Goal: Task Accomplishment & Management: Manage account settings

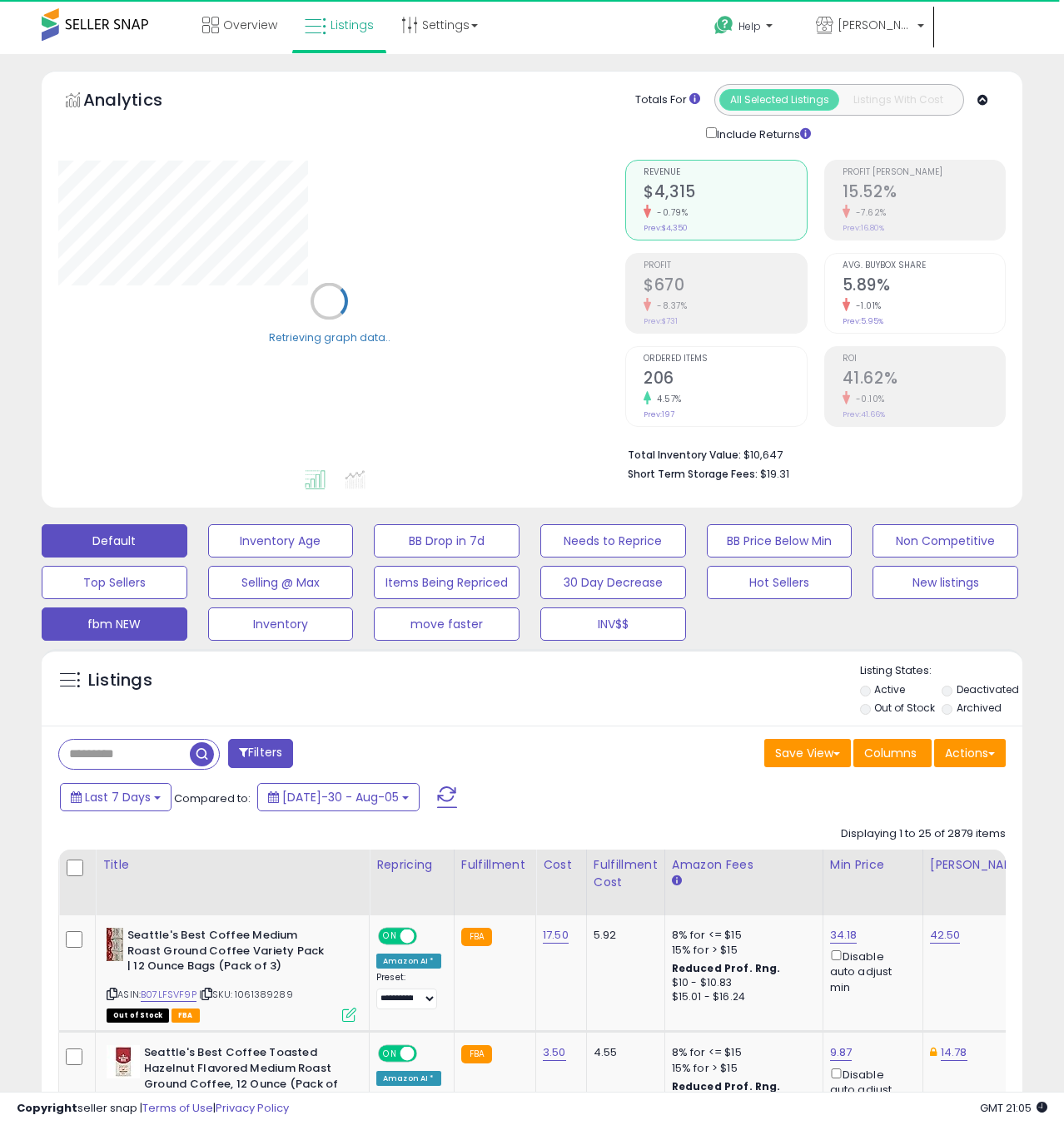
click at [208, 558] on button "fbm NEW" at bounding box center [281, 541] width 146 height 33
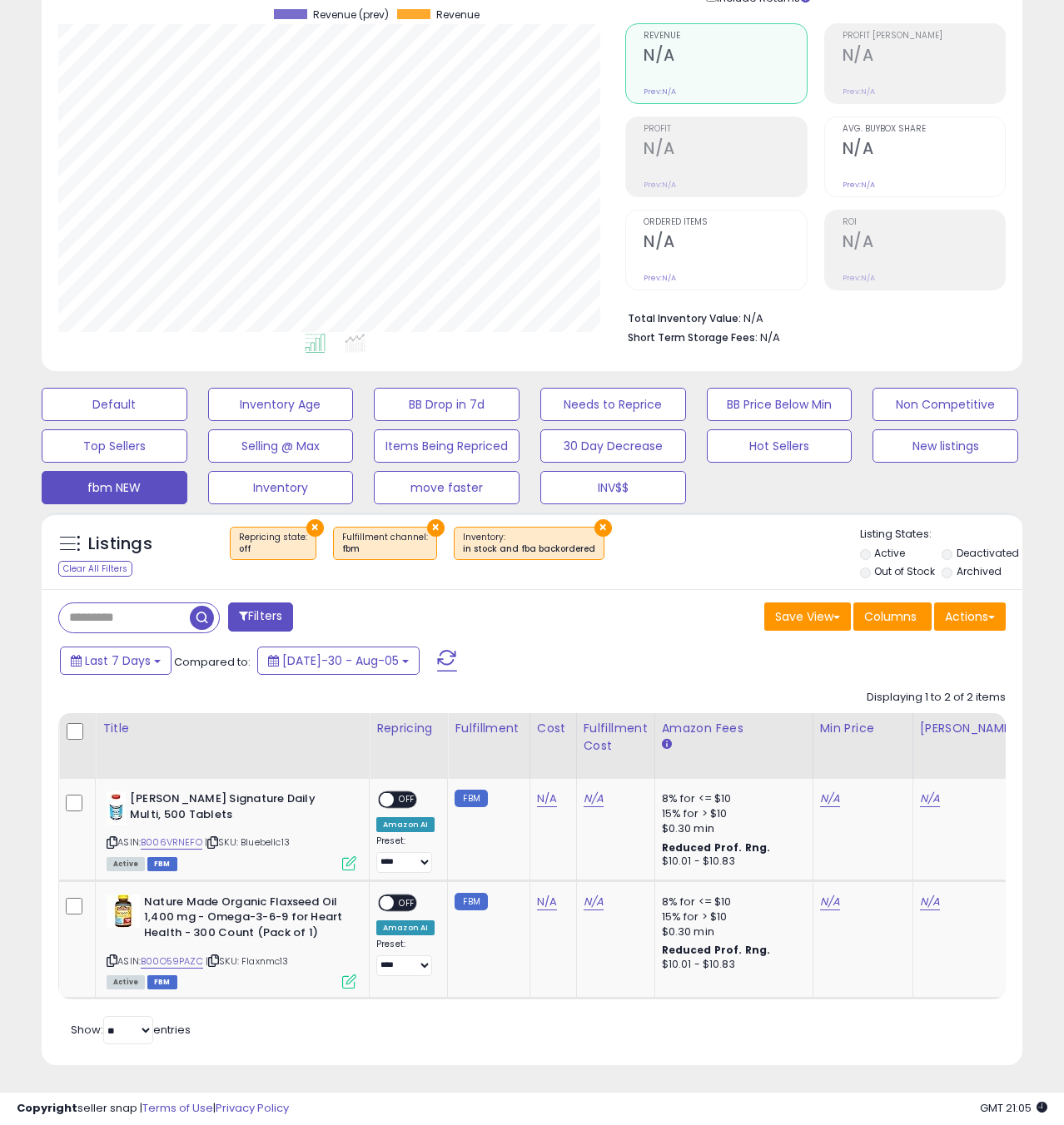
scroll to position [139, 0]
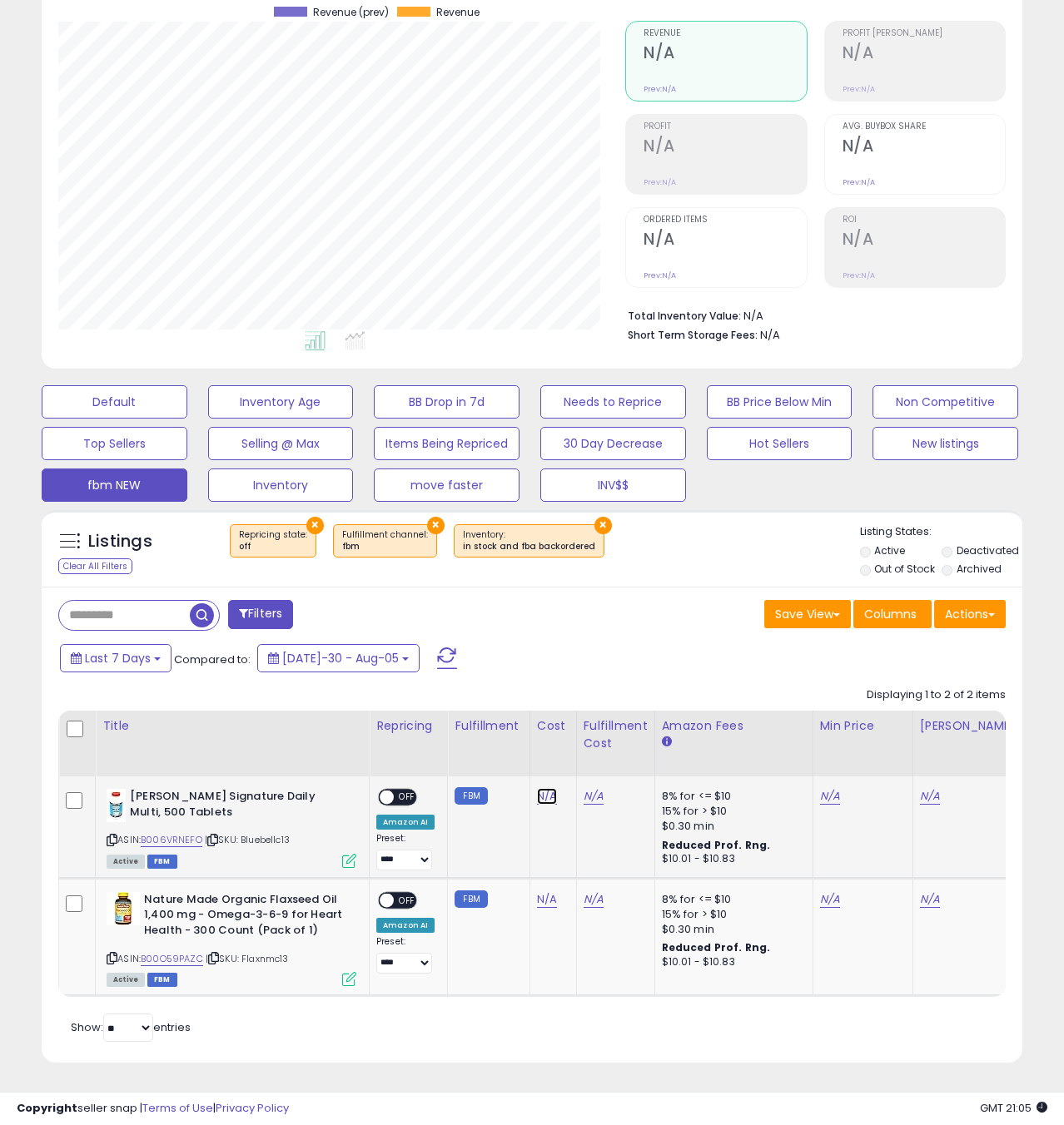
click at [541, 795] on link "N/A" at bounding box center [546, 796] width 20 height 17
type input "**"
drag, startPoint x: 611, startPoint y: 756, endPoint x: 599, endPoint y: 777, distance: 24.2
click at [601, 756] on icon "submit" at bounding box center [596, 753] width 10 height 10
click at [593, 801] on link "N/A" at bounding box center [593, 796] width 20 height 17
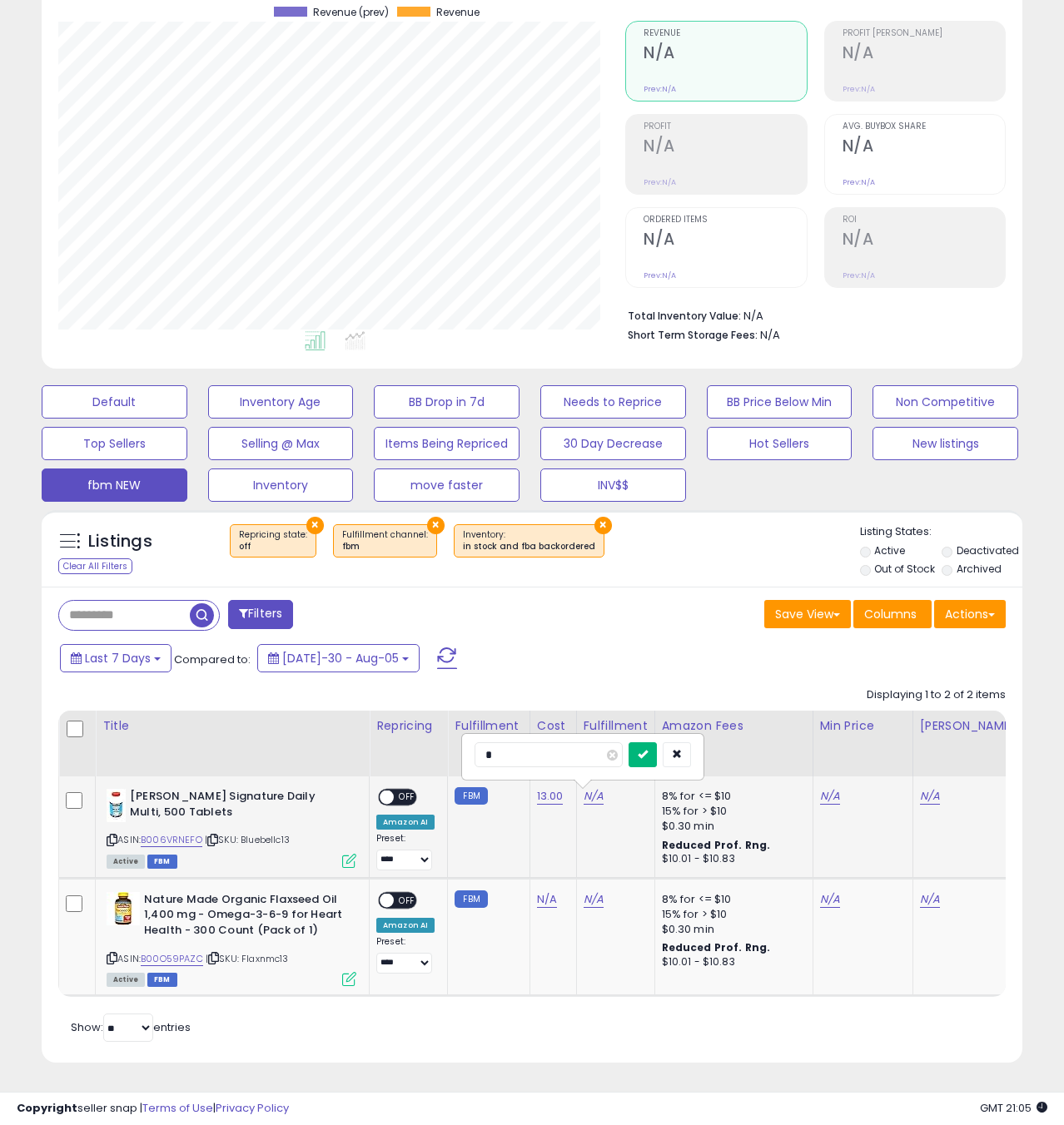
type input "*"
drag, startPoint x: 658, startPoint y: 753, endPoint x: 632, endPoint y: 815, distance: 67.2
click at [648, 754] on icon "submit" at bounding box center [642, 753] width 10 height 10
click at [592, 901] on link "N/A" at bounding box center [593, 900] width 20 height 17
type input "*"
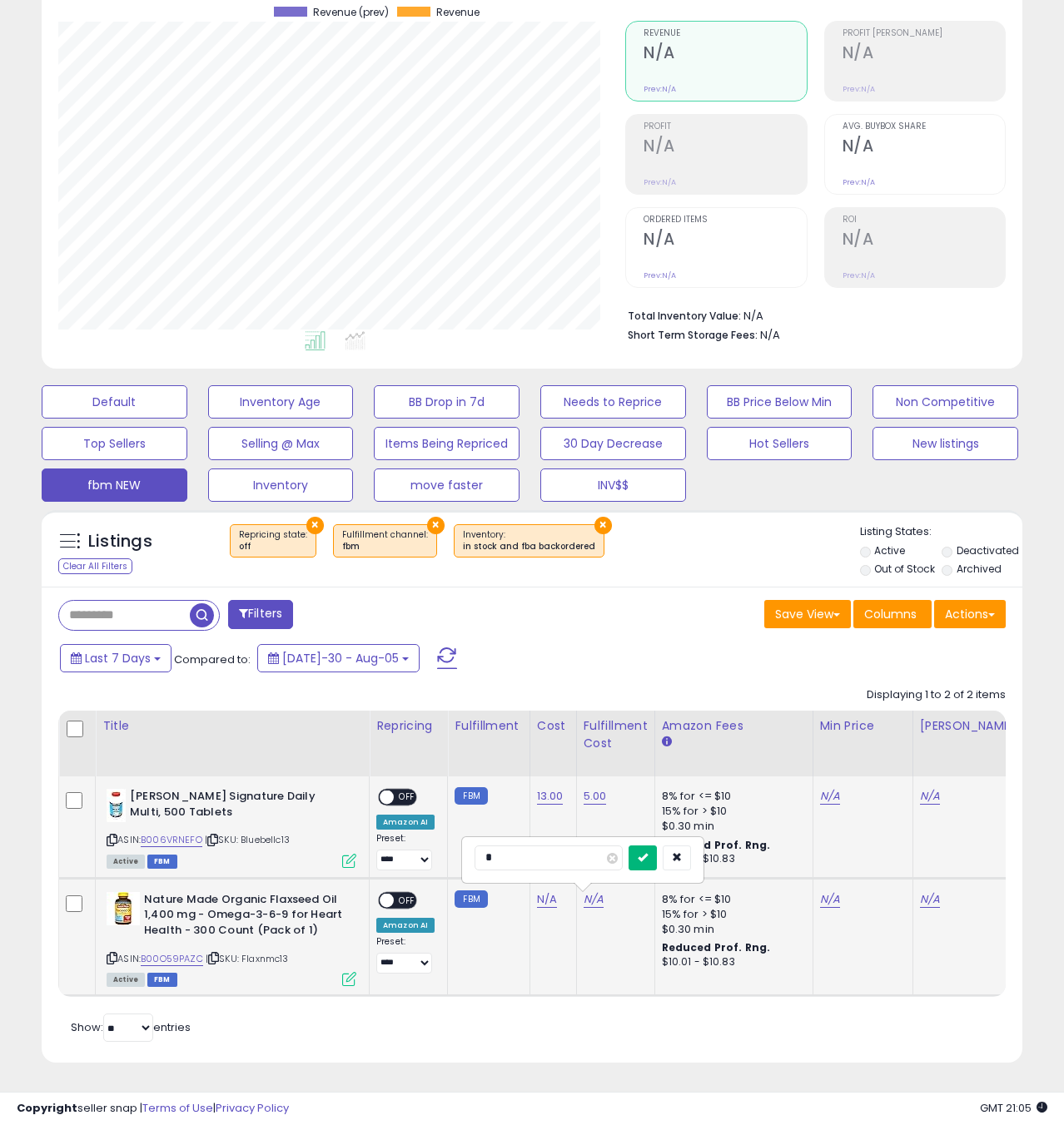
click at [657, 855] on button "submit" at bounding box center [643, 858] width 28 height 25
click at [544, 901] on link "N/A" at bounding box center [546, 900] width 20 height 17
type input "**"
click at [601, 856] on icon "submit" at bounding box center [596, 857] width 10 height 10
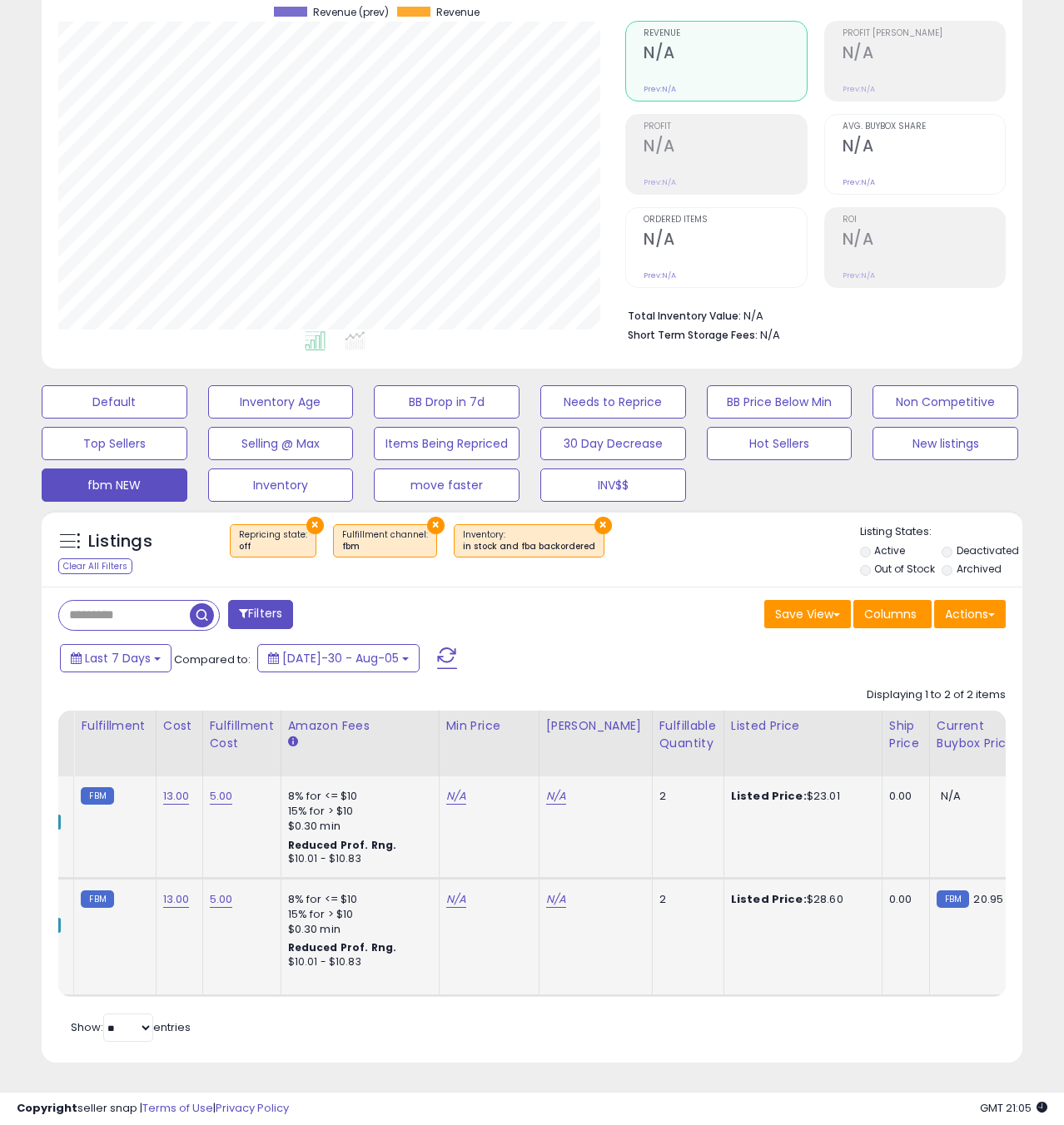
scroll to position [0, 0]
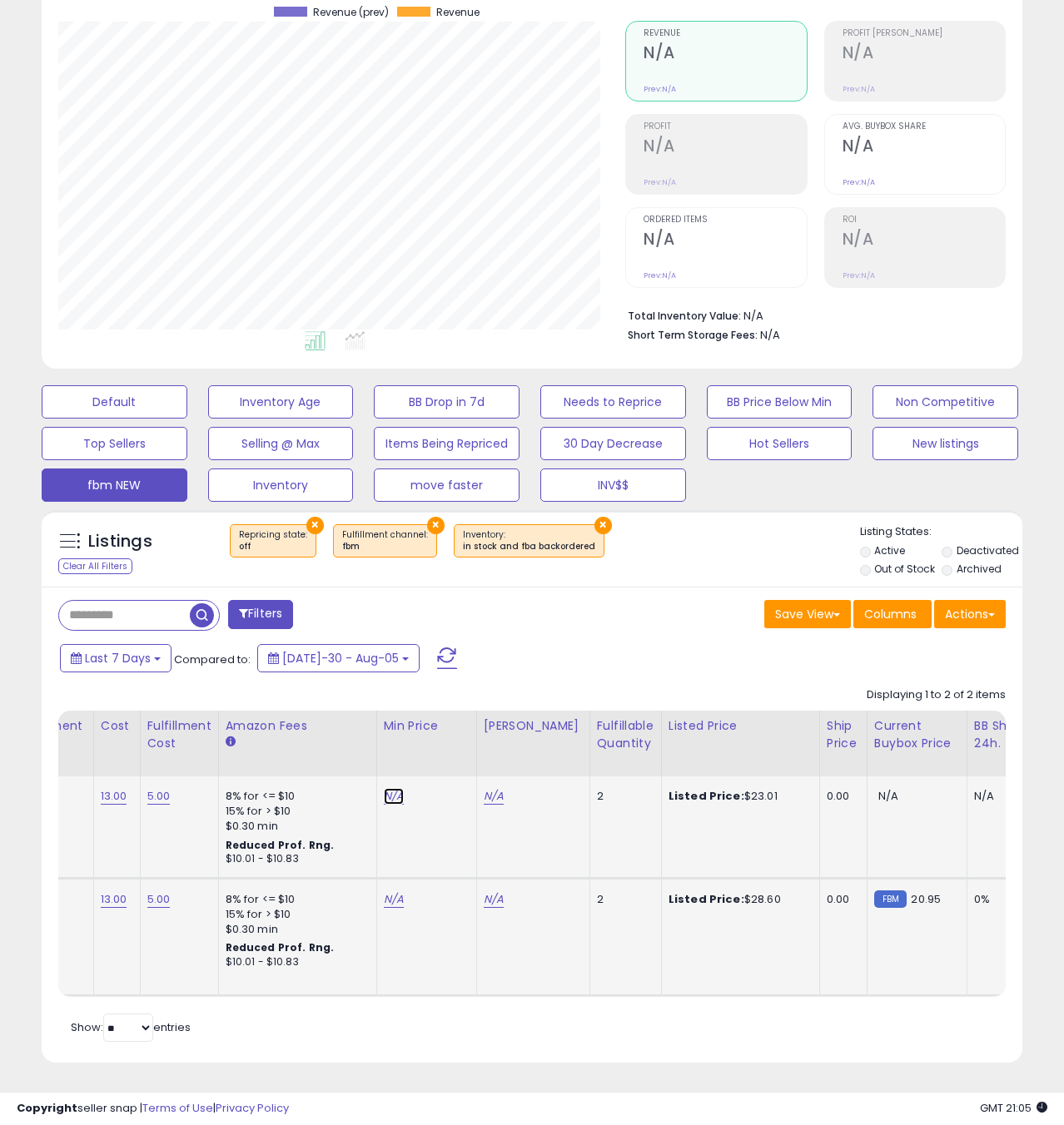
click at [386, 796] on link "N/A" at bounding box center [394, 796] width 20 height 17
type input "**"
click at [446, 740] on icon "submit" at bounding box center [440, 737] width 10 height 10
click at [388, 805] on link "N/A" at bounding box center [394, 796] width 20 height 17
type input "*****"
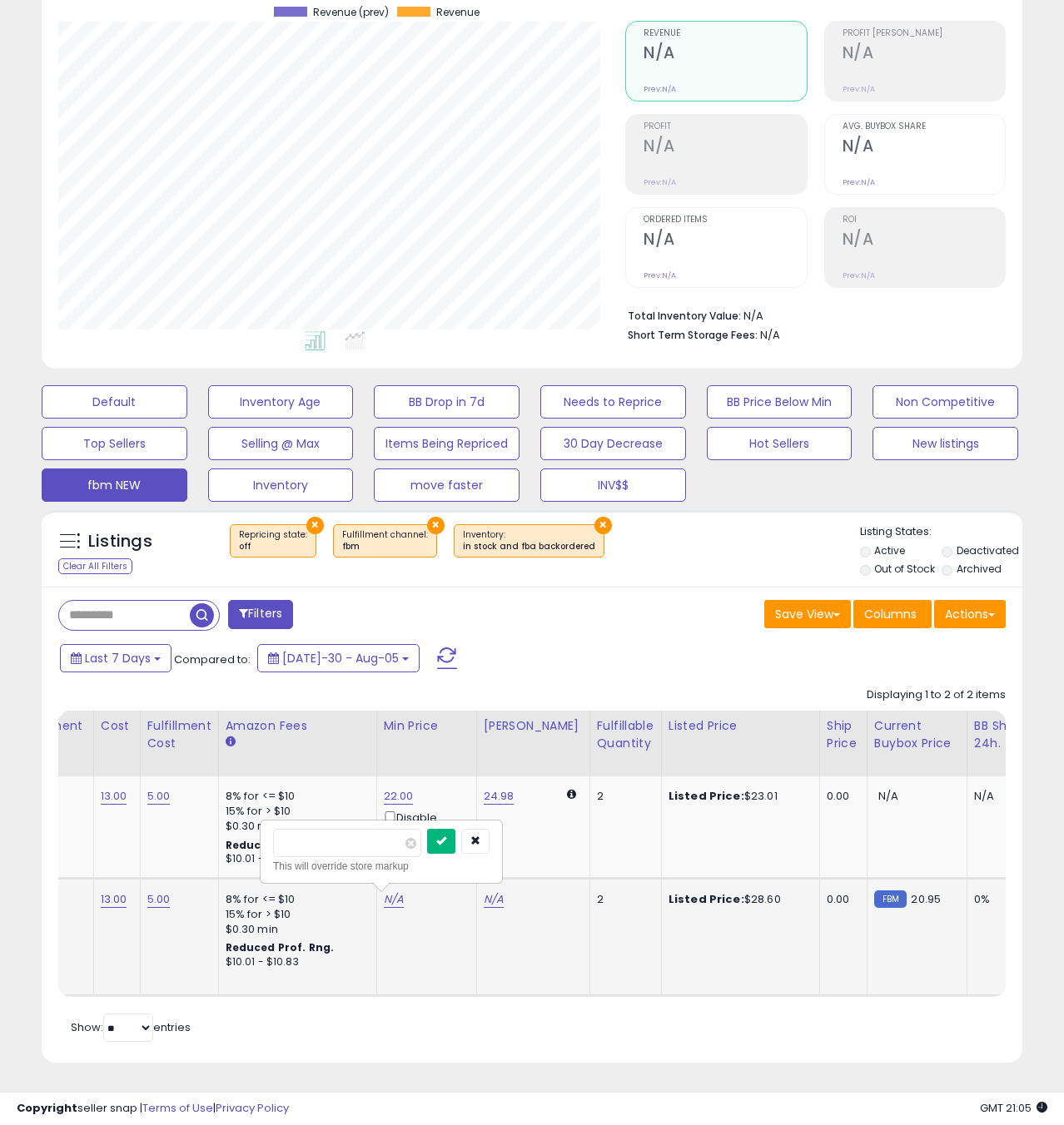
click at [446, 841] on icon "submit" at bounding box center [440, 840] width 10 height 10
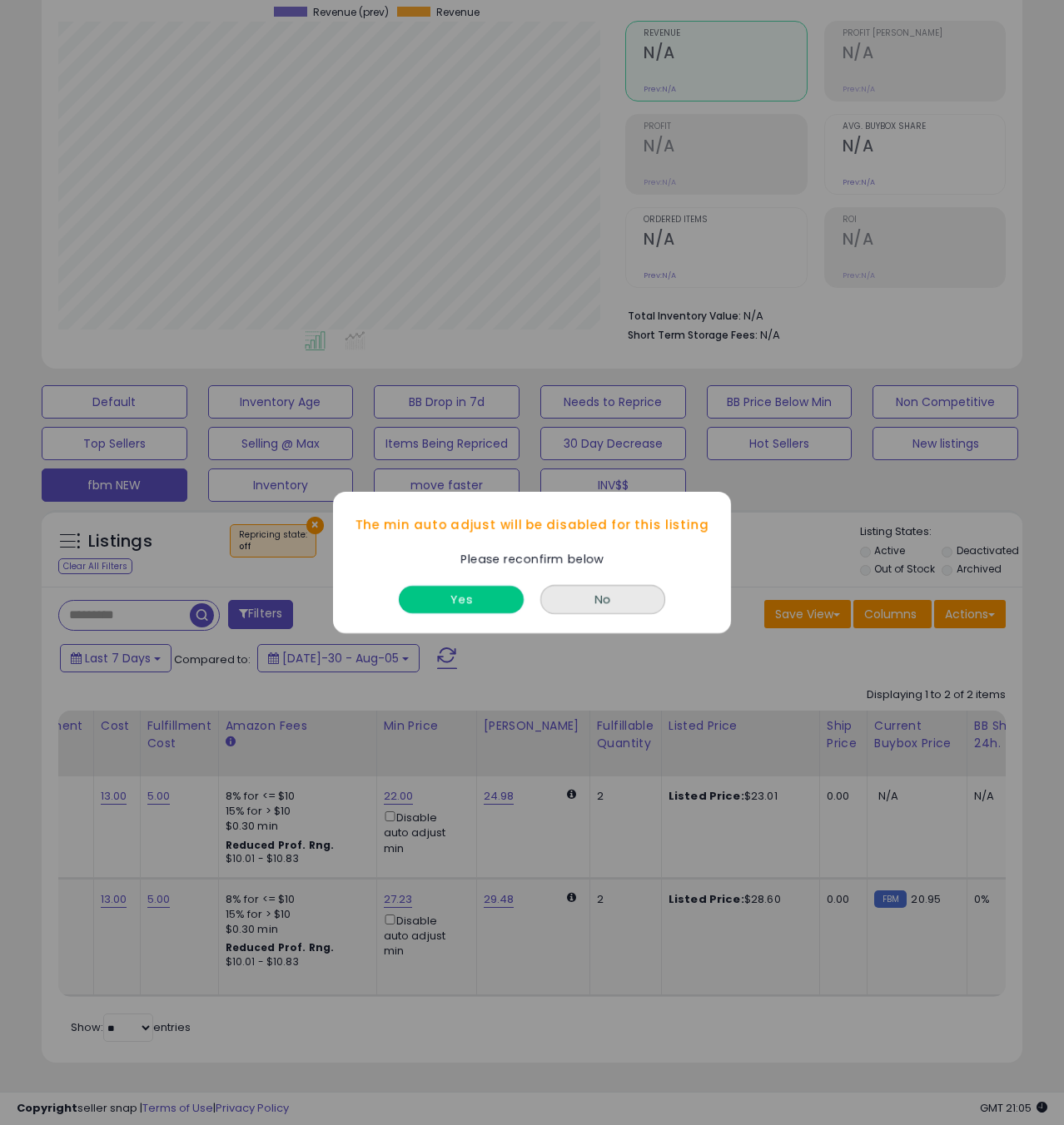
drag, startPoint x: 465, startPoint y: 606, endPoint x: 469, endPoint y: 630, distance: 24.3
click at [466, 607] on button "Yes" at bounding box center [461, 599] width 125 height 27
click at [540, 585] on button "No" at bounding box center [603, 599] width 125 height 29
click at [474, 598] on button "Yes" at bounding box center [461, 599] width 125 height 27
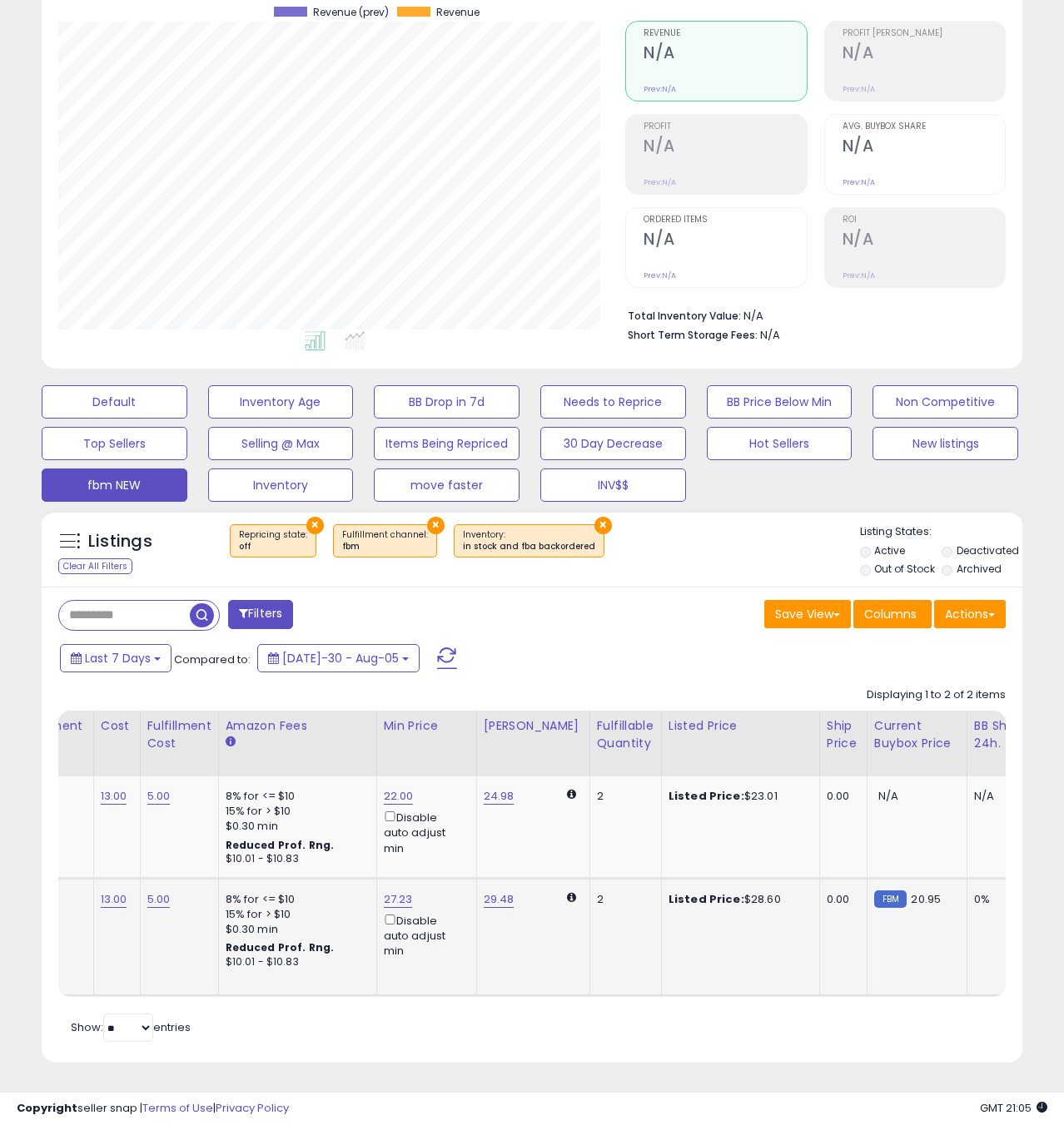
scroll to position [0, 183]
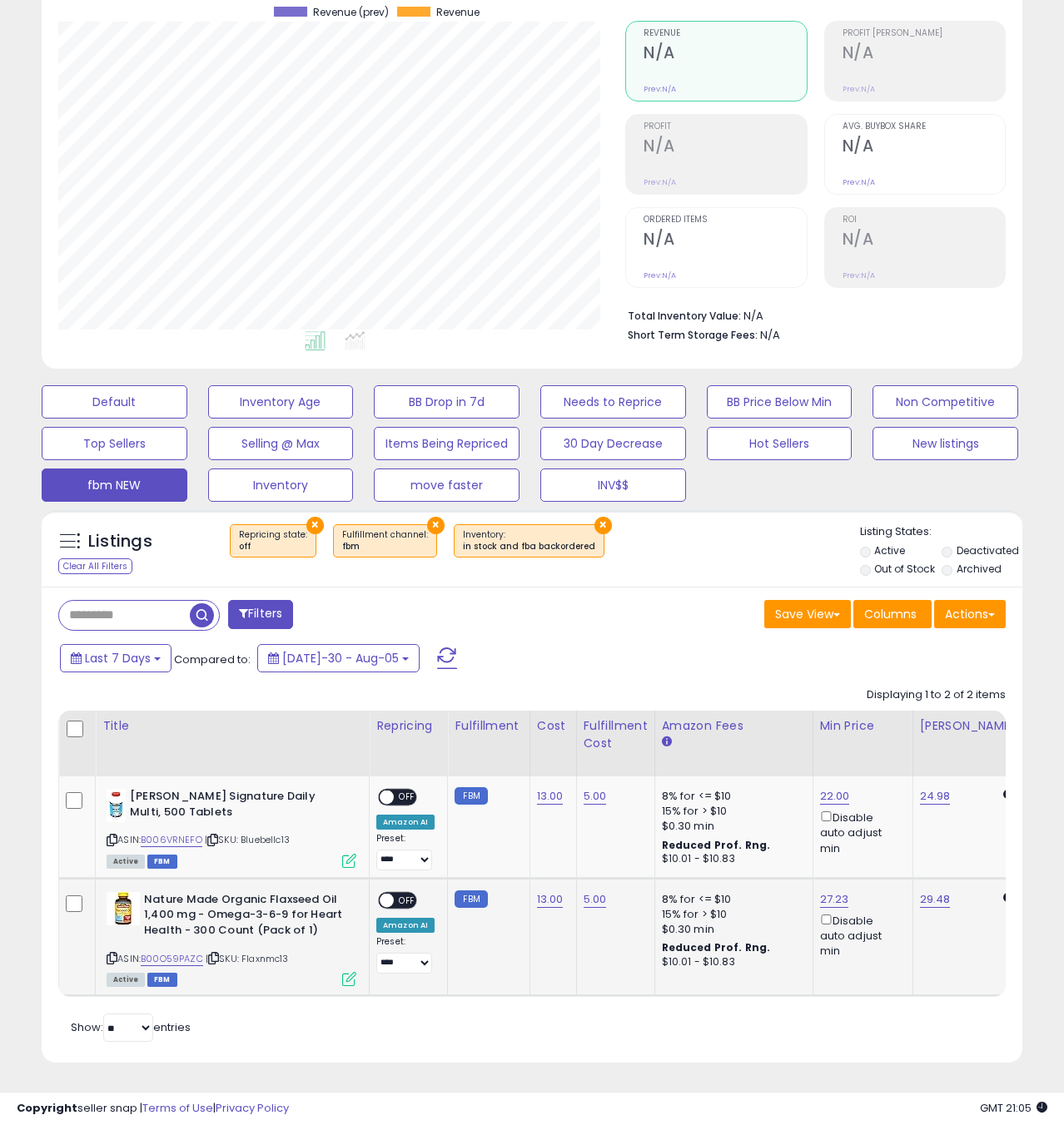
click at [352, 974] on icon at bounding box center [349, 979] width 14 height 14
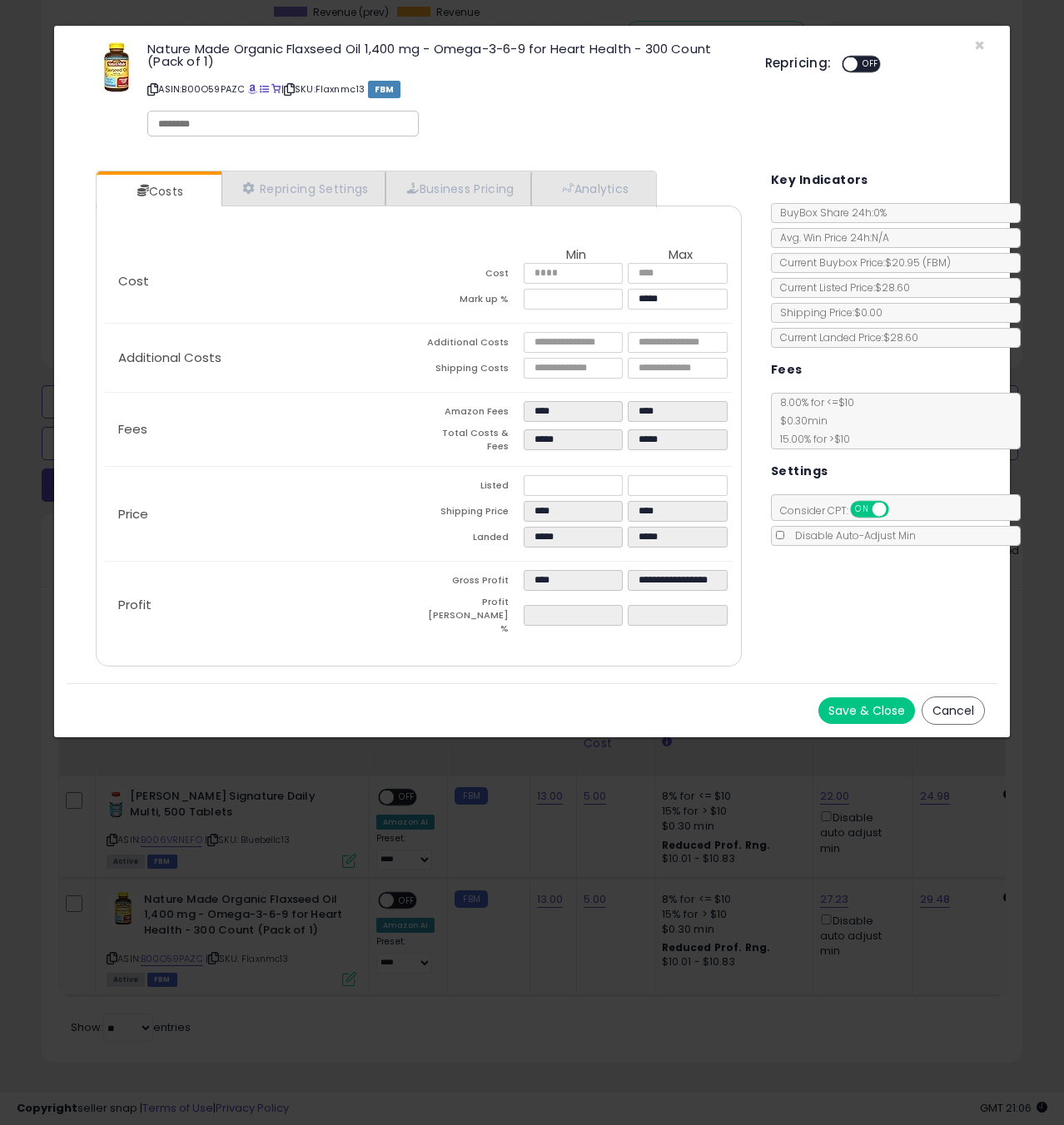
click at [885, 697] on button "Save & Close" at bounding box center [867, 710] width 96 height 26
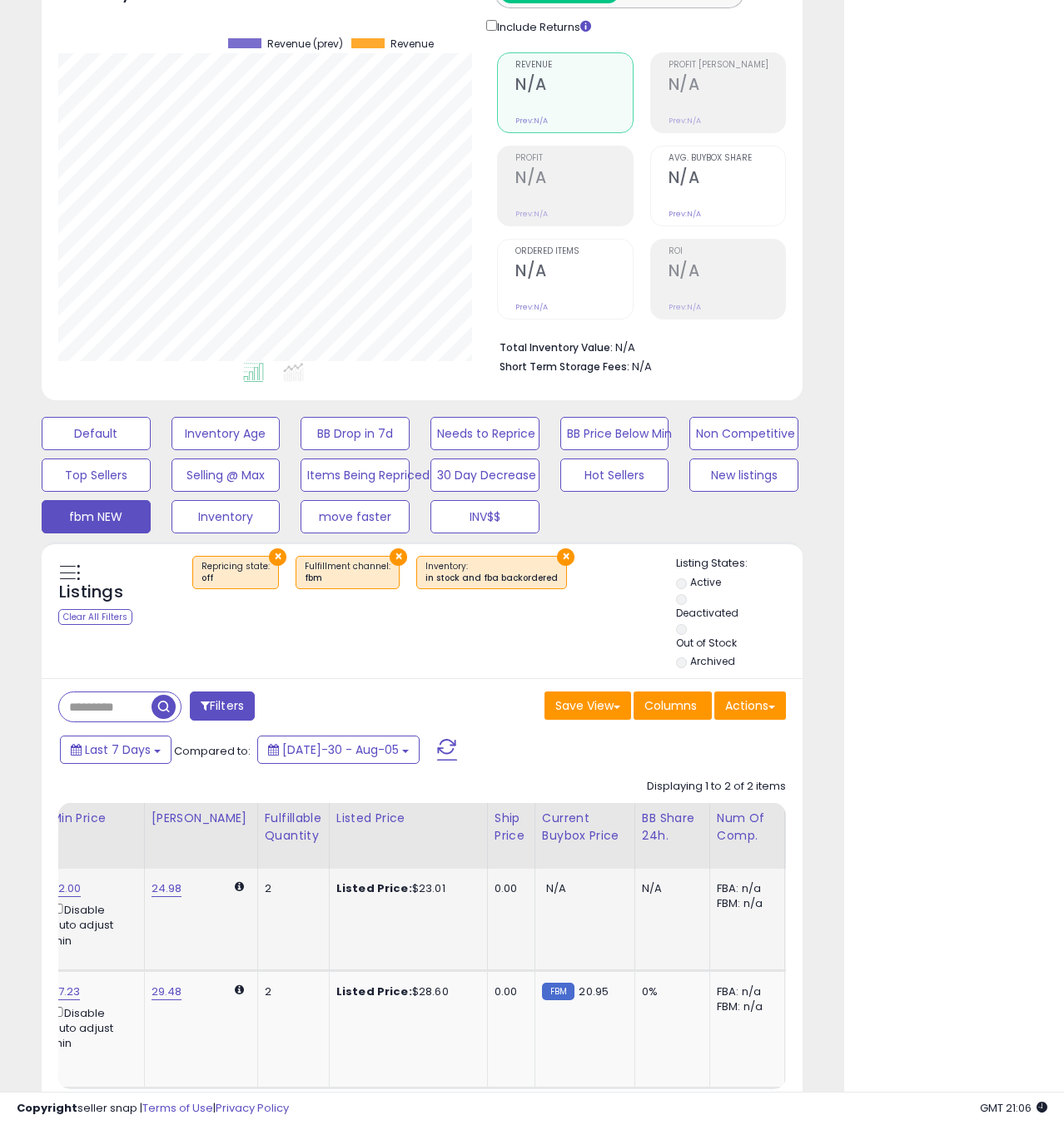
scroll to position [0, 776]
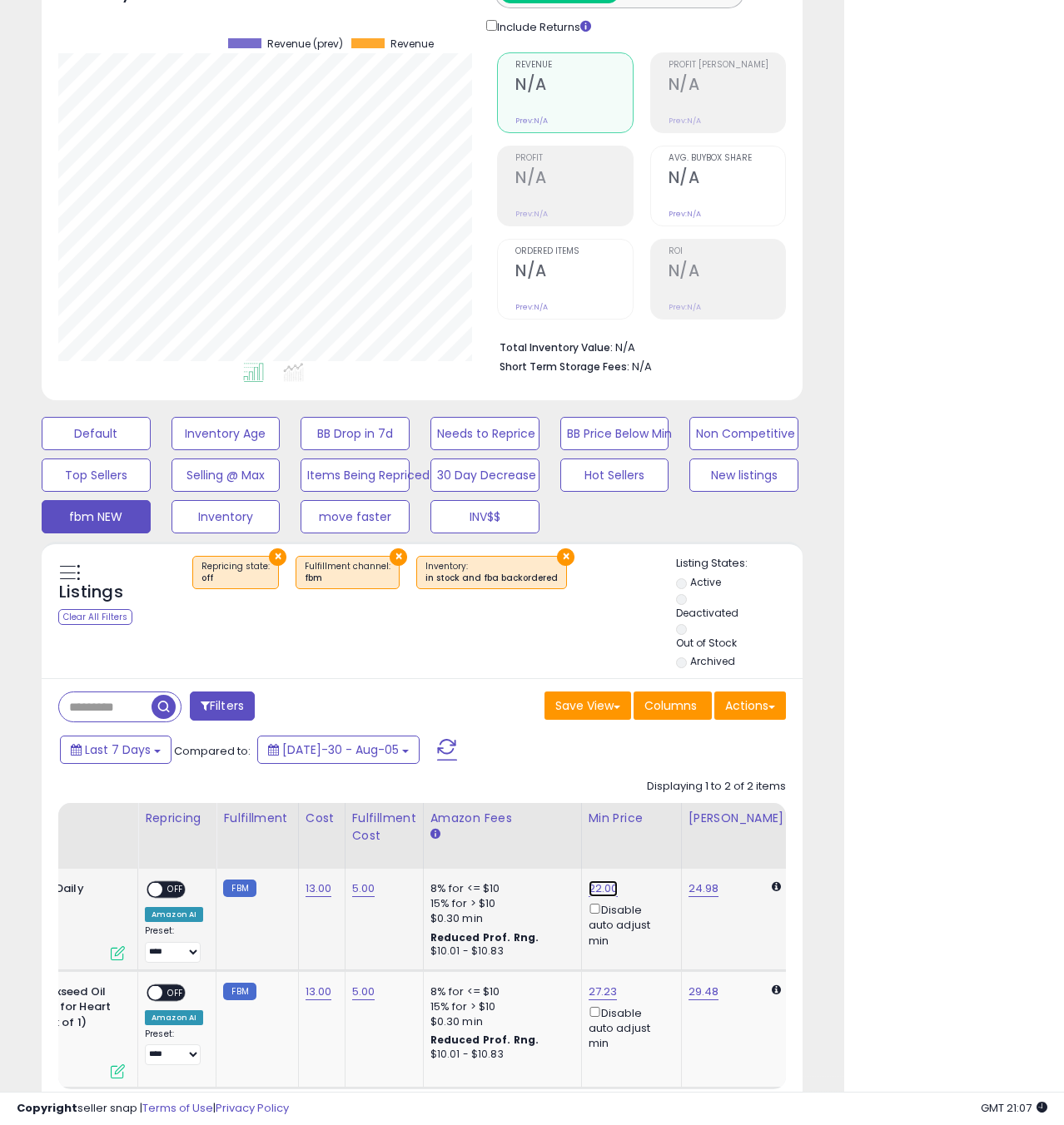
click at [603, 885] on link "22.00" at bounding box center [603, 888] width 30 height 17
type input "*****"
click at [655, 830] on icon "submit" at bounding box center [650, 830] width 10 height 10
click at [115, 951] on icon at bounding box center [118, 953] width 14 height 14
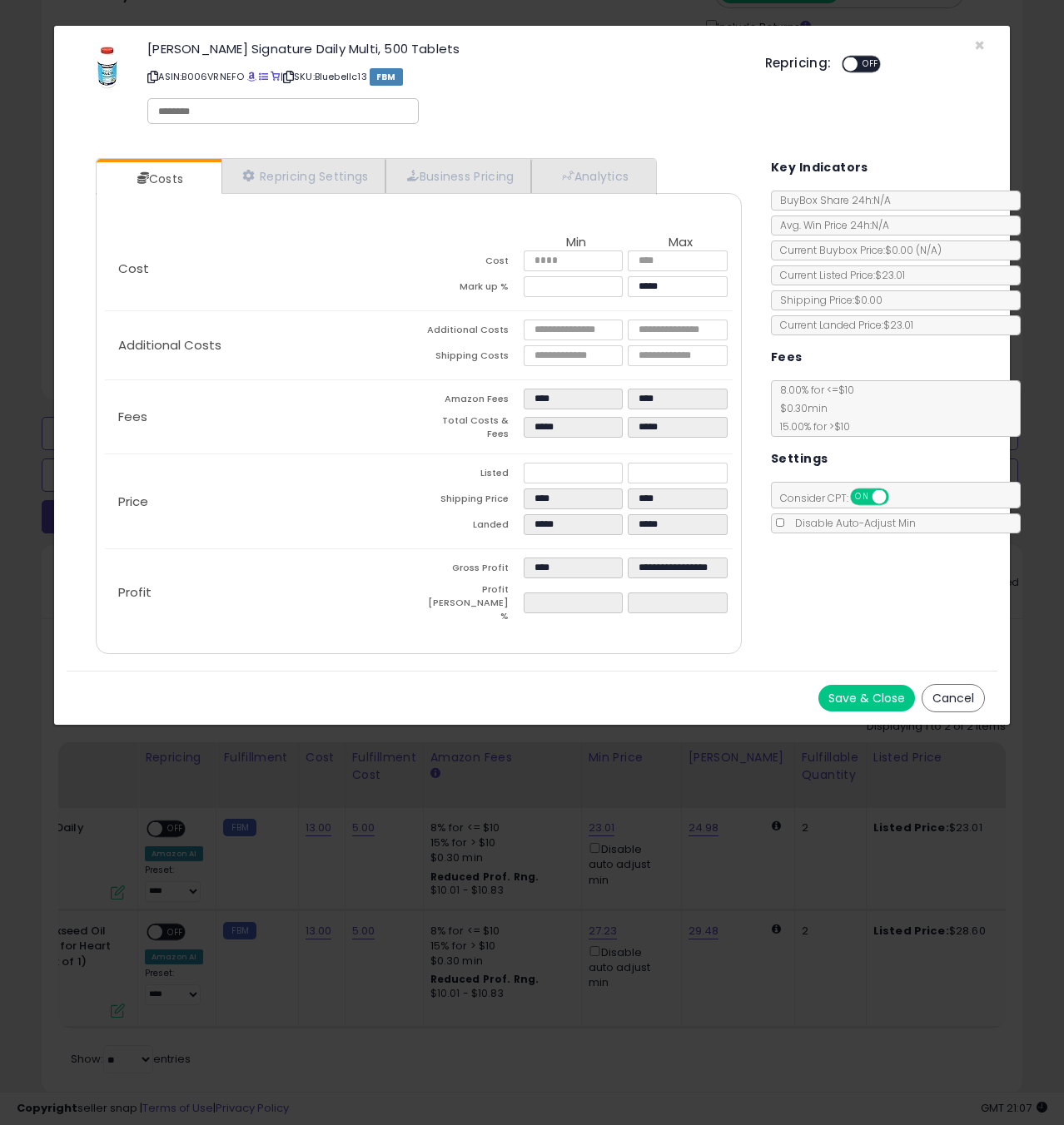
click at [829, 685] on button "Save & Close" at bounding box center [867, 698] width 96 height 26
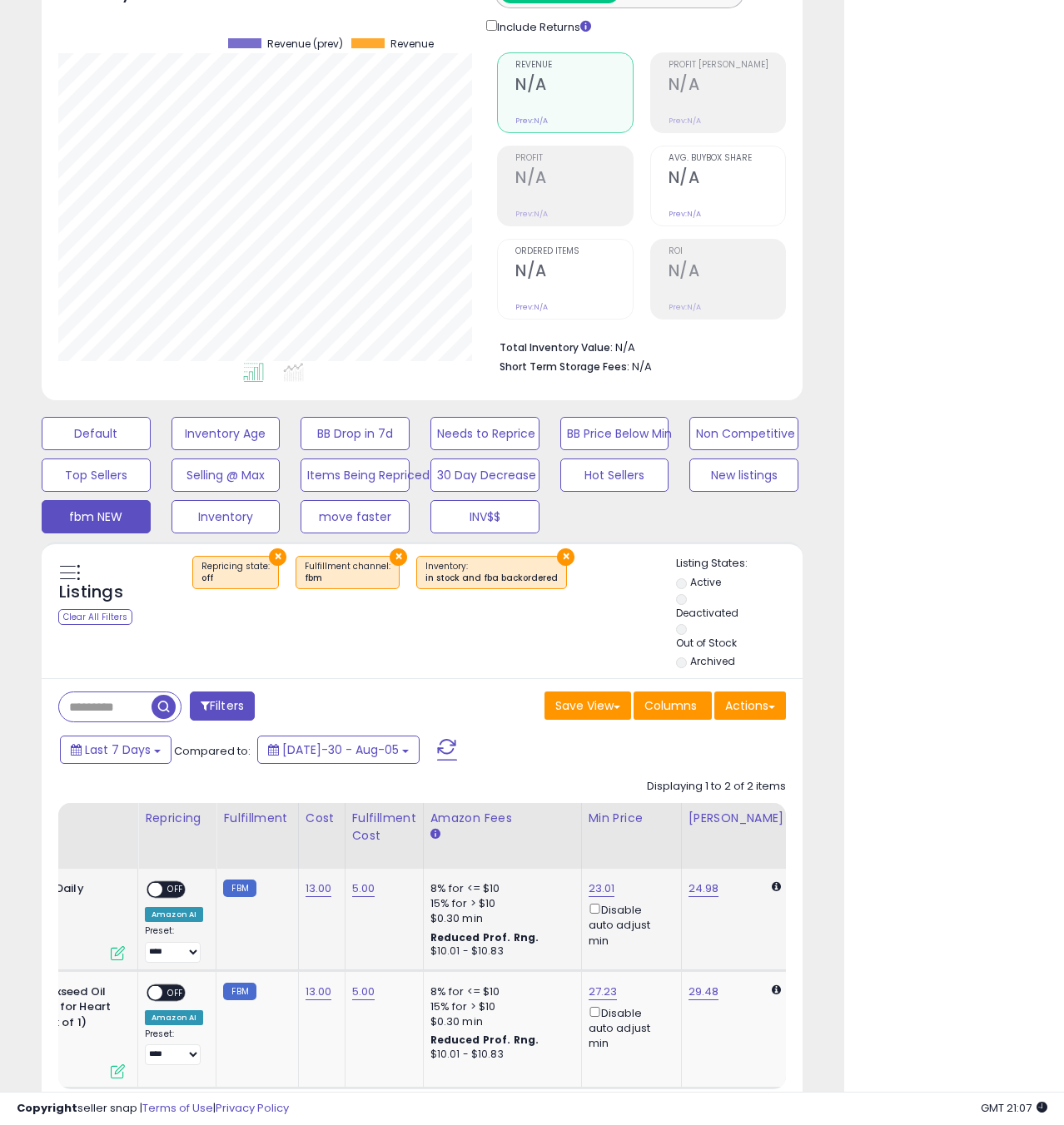
click at [170, 892] on span "OFF" at bounding box center [175, 890] width 26 height 14
click at [173, 991] on span "OFF" at bounding box center [175, 993] width 26 height 14
click at [179, 950] on select "**********" at bounding box center [173, 953] width 56 height 21
select select "**********"
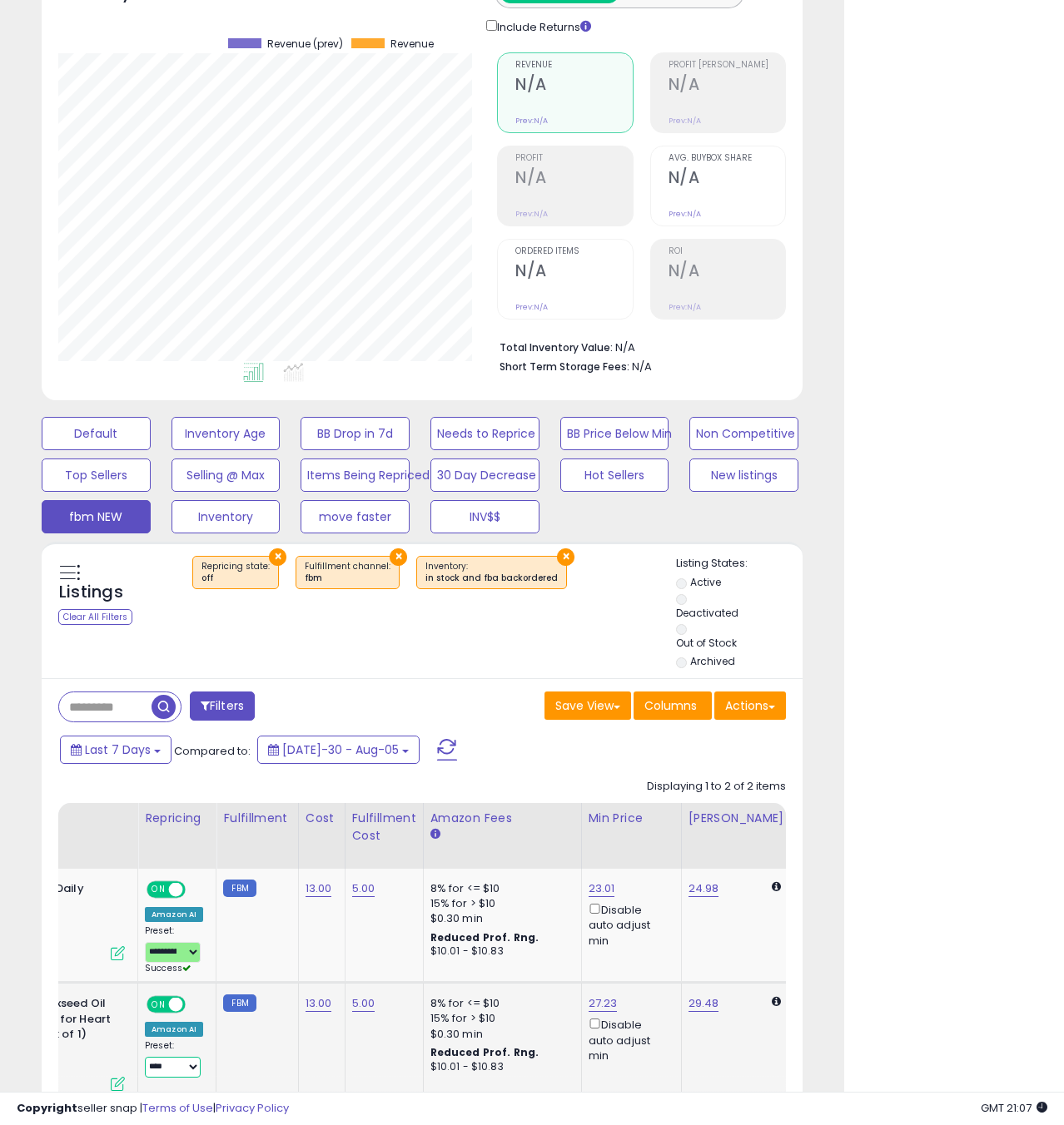
click at [175, 1065] on select "**********" at bounding box center [173, 1068] width 56 height 21
select select "**********"
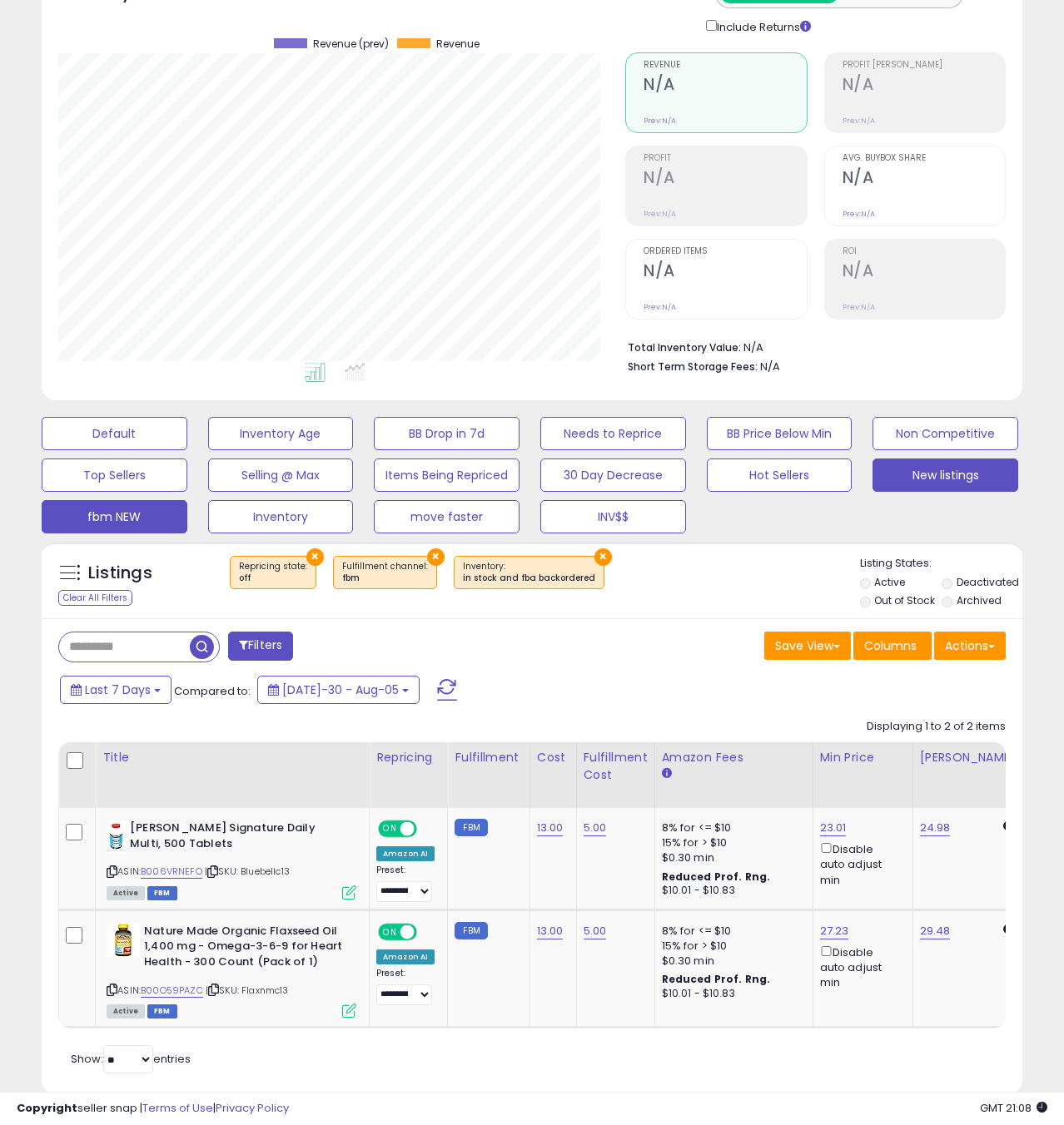
click at [188, 451] on button "New listings" at bounding box center [114, 434] width 146 height 33
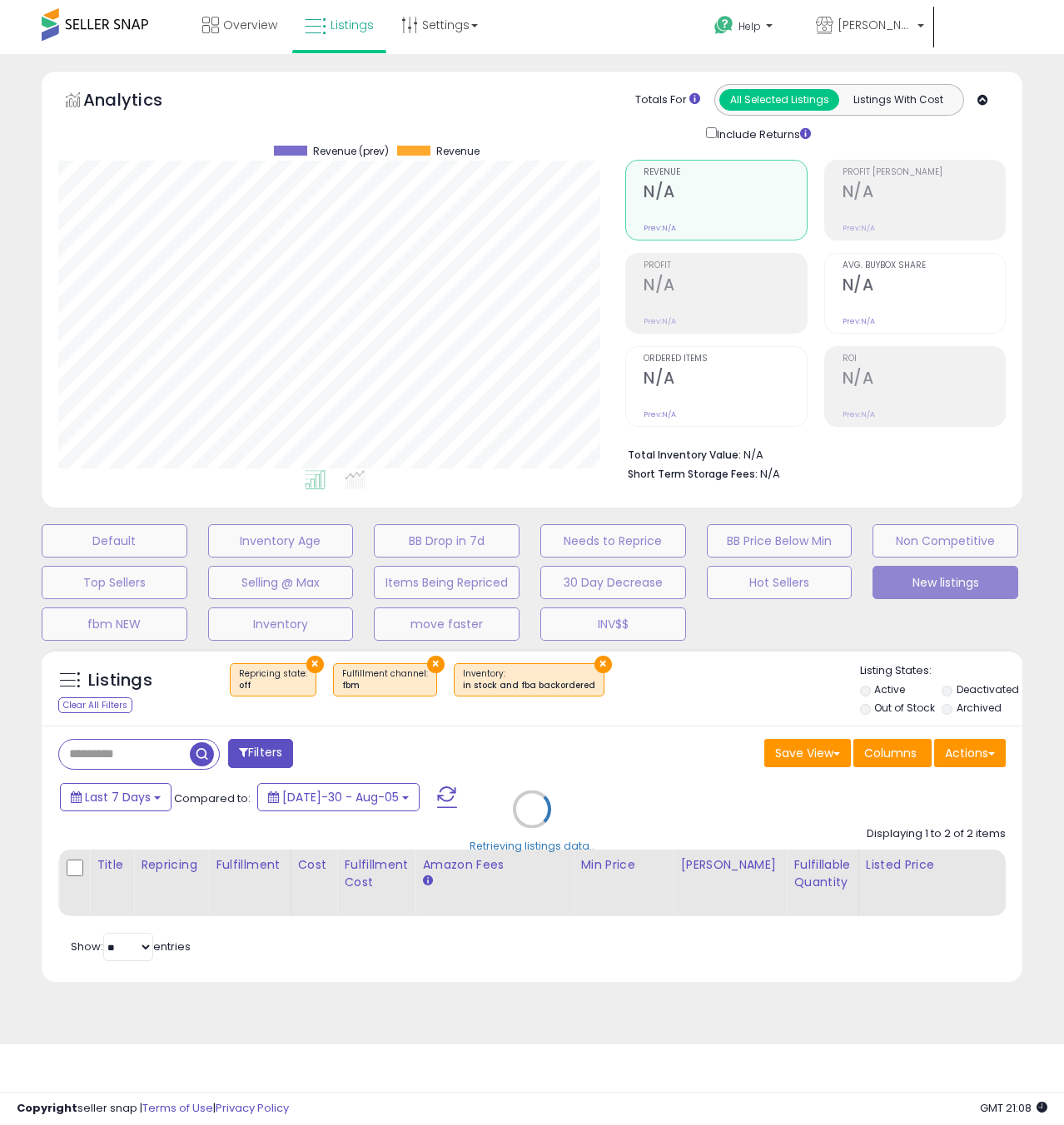
scroll to position [0, 0]
select select "**"
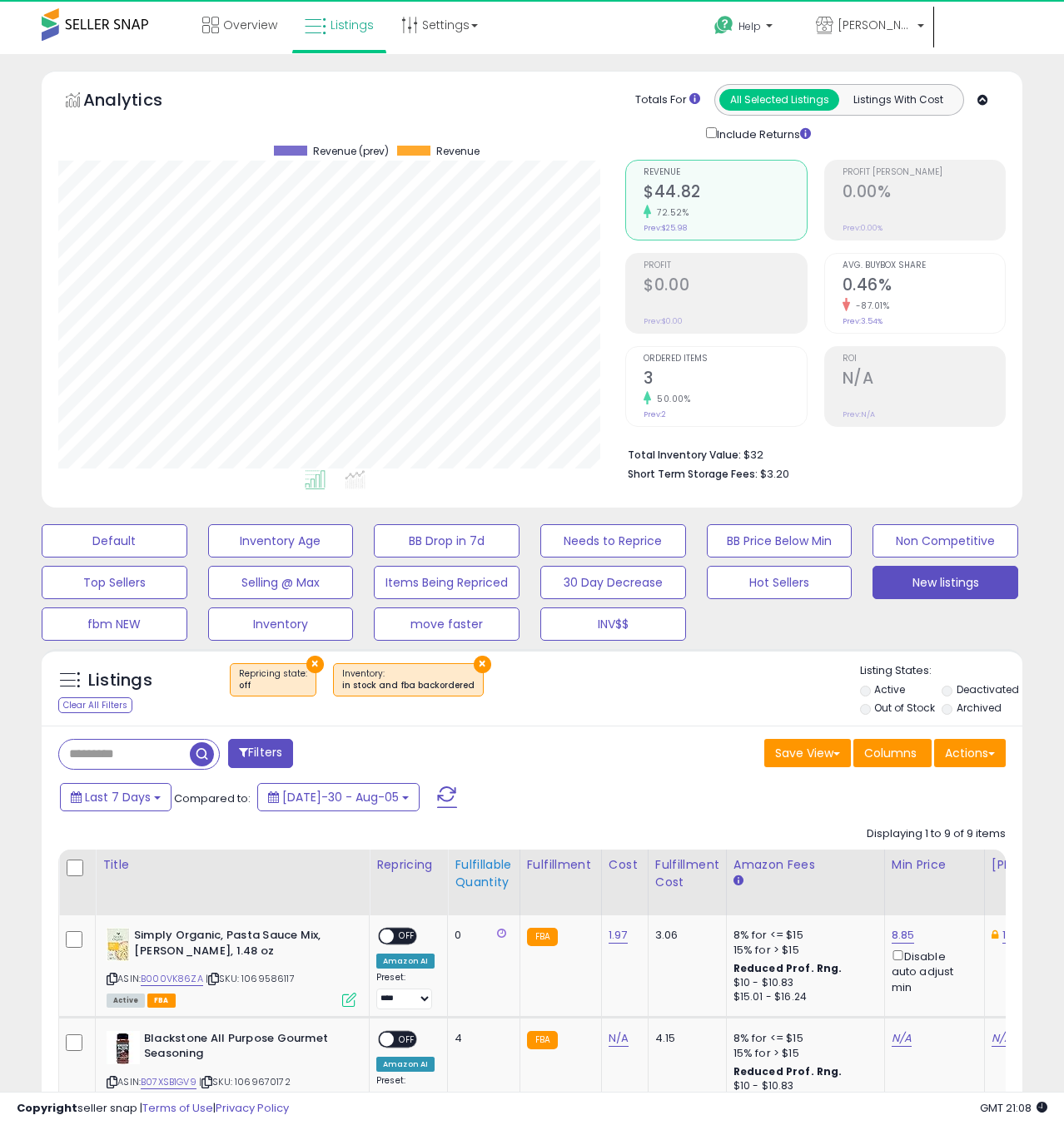
scroll to position [341, 567]
click at [489, 871] on div "Fulfillable Quantity" at bounding box center [482, 874] width 57 height 35
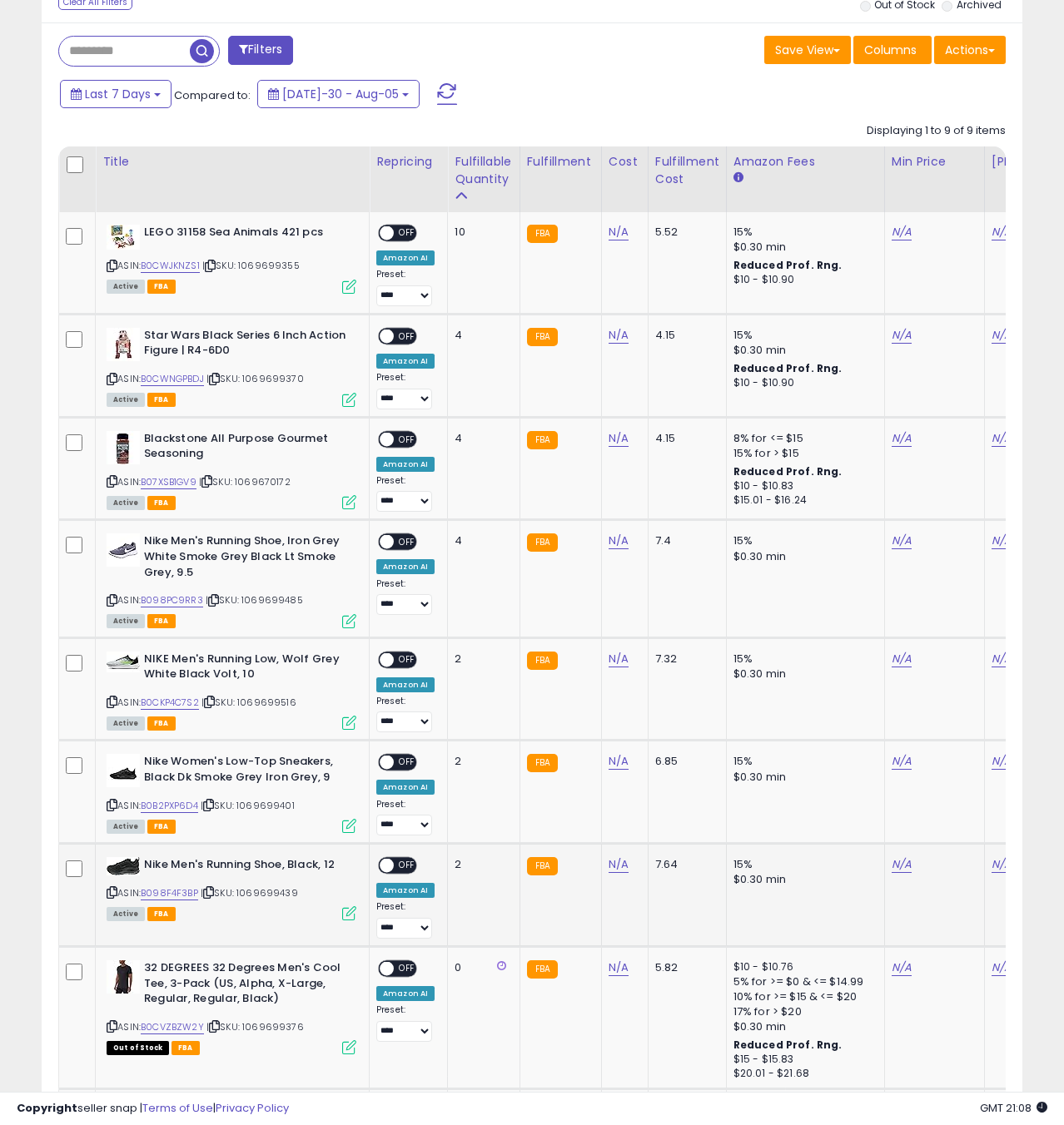
scroll to position [705, 0]
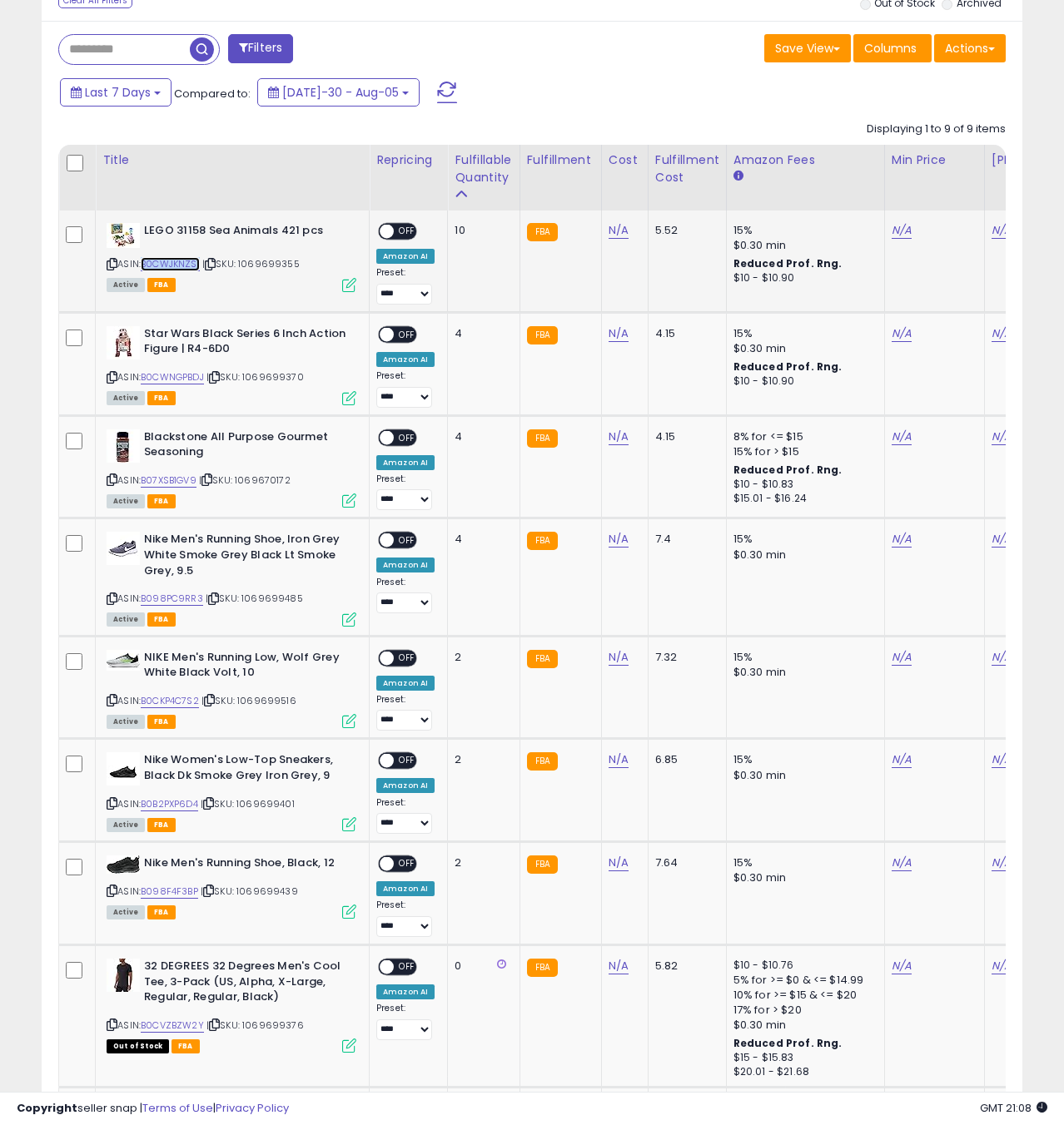
copy link "B0CWJKNZS1"
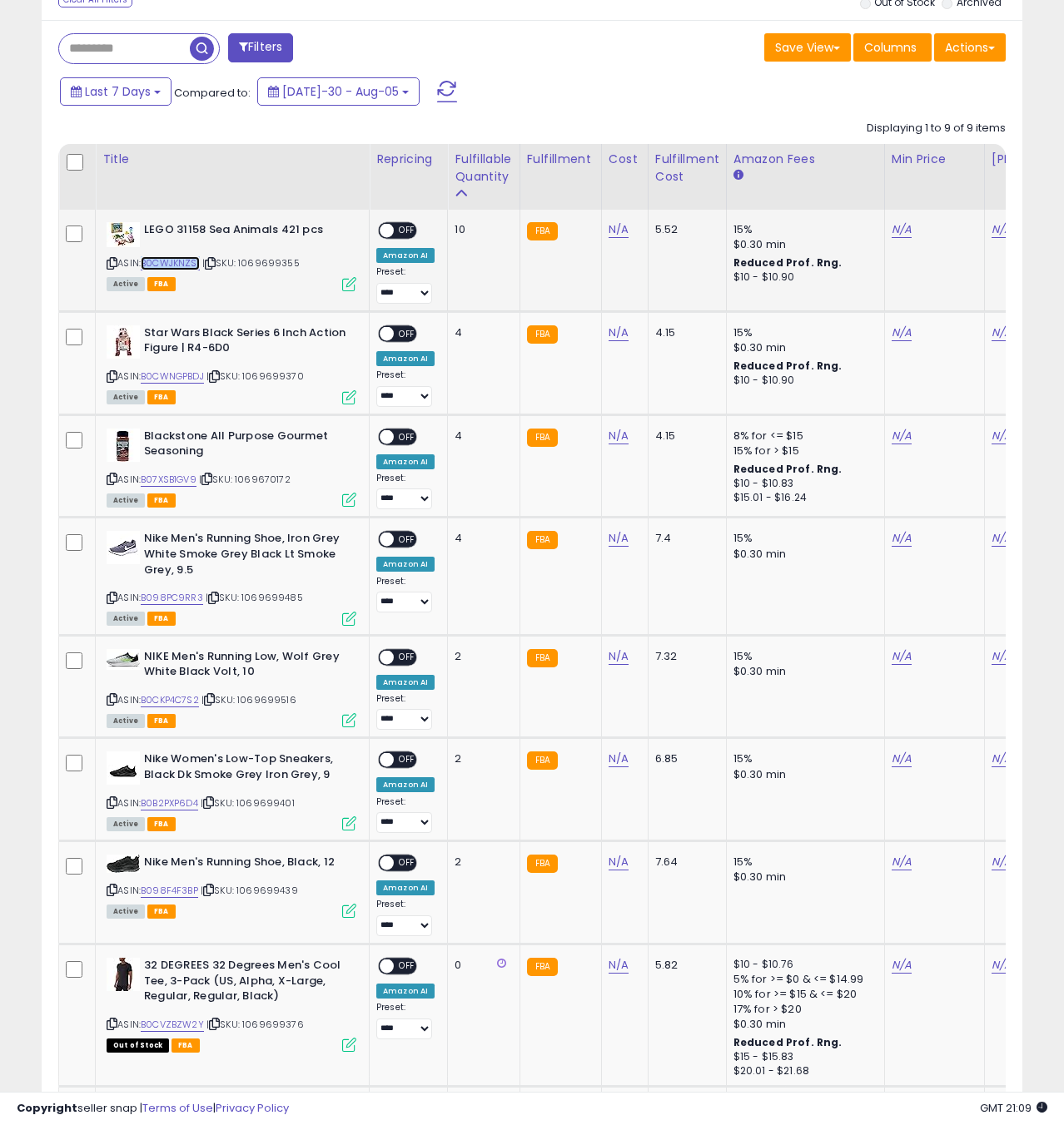
copy link "B0CWJKNZS1"
click at [110, 260] on icon at bounding box center [112, 263] width 11 height 9
click at [616, 232] on link "N/A" at bounding box center [618, 230] width 20 height 17
type input "**"
click at [673, 187] on icon "submit" at bounding box center [668, 187] width 10 height 10
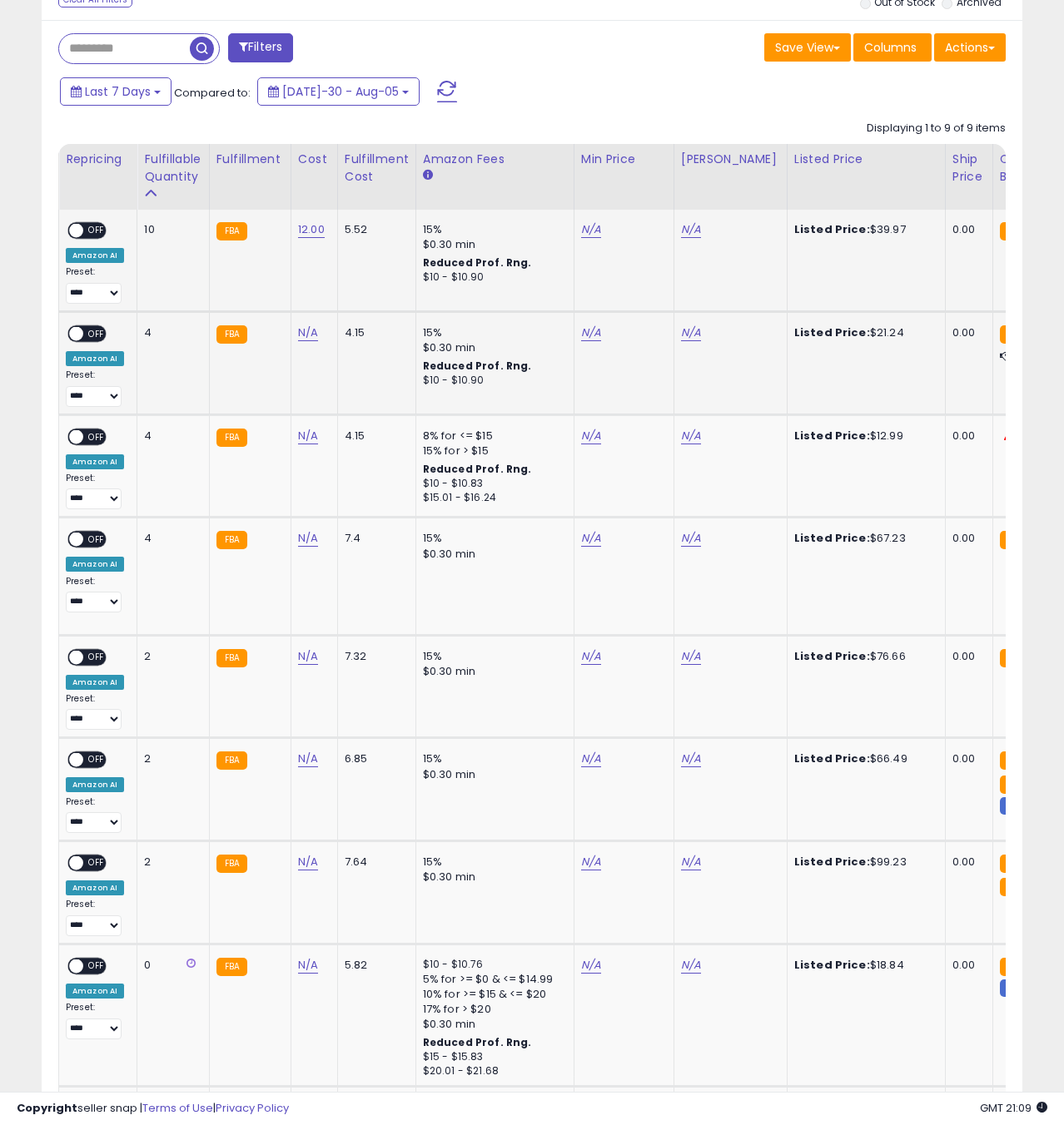
scroll to position [0, 325]
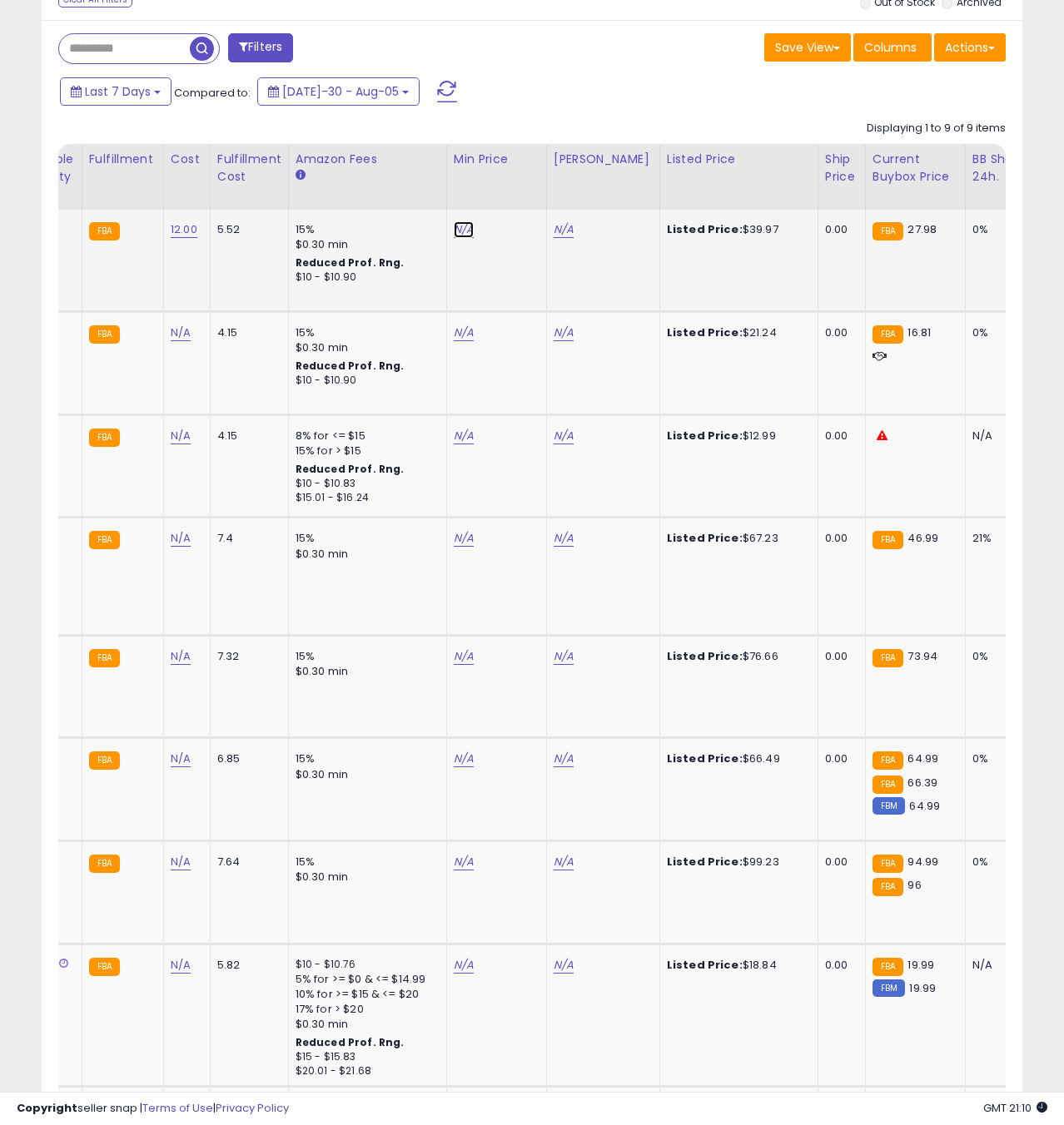
click at [458, 233] on link "N/A" at bounding box center [463, 230] width 20 height 17
type input "*****"
click at [517, 167] on icon "submit" at bounding box center [511, 170] width 10 height 10
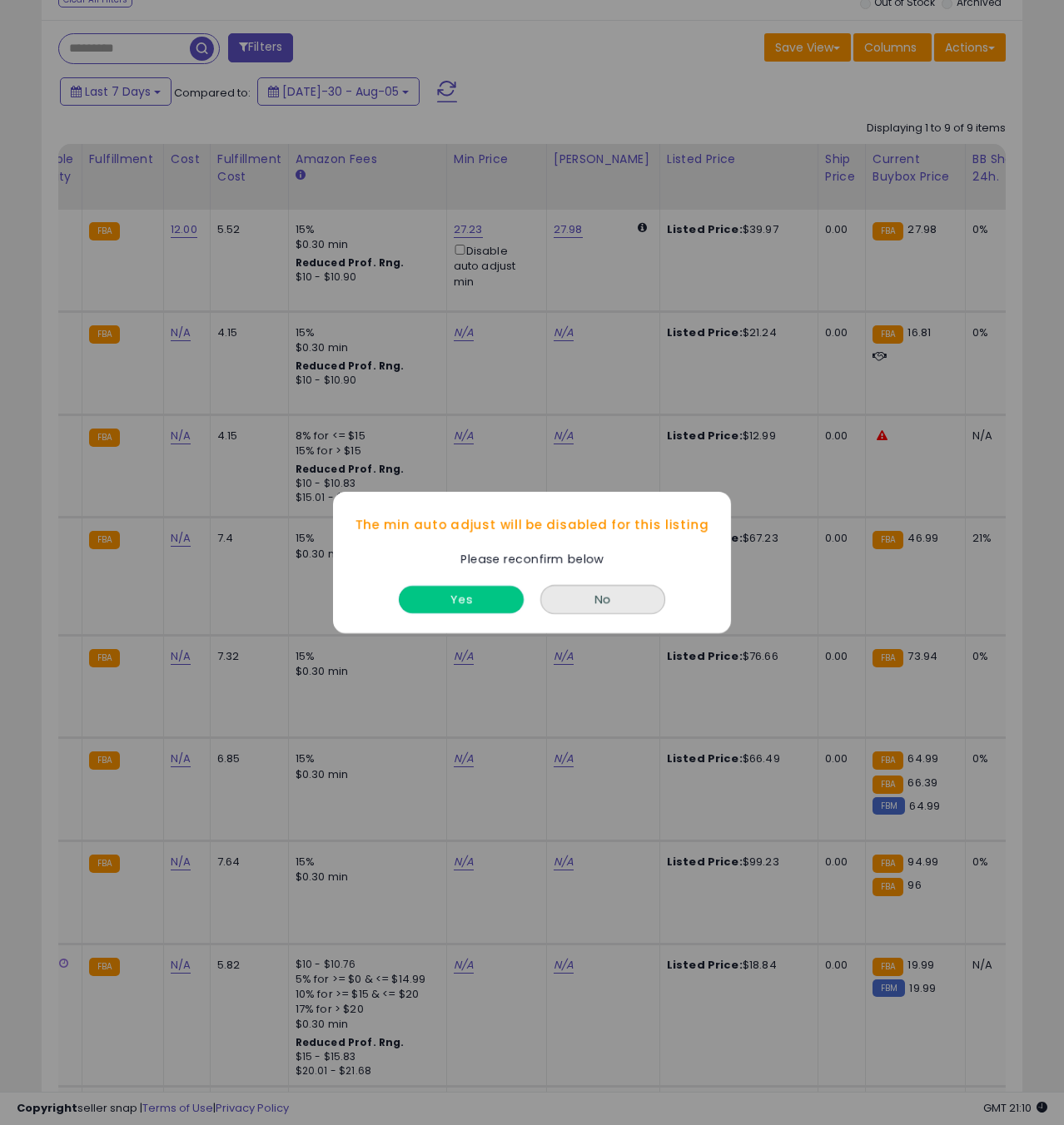
click at [470, 598] on button "Yes" at bounding box center [461, 599] width 125 height 27
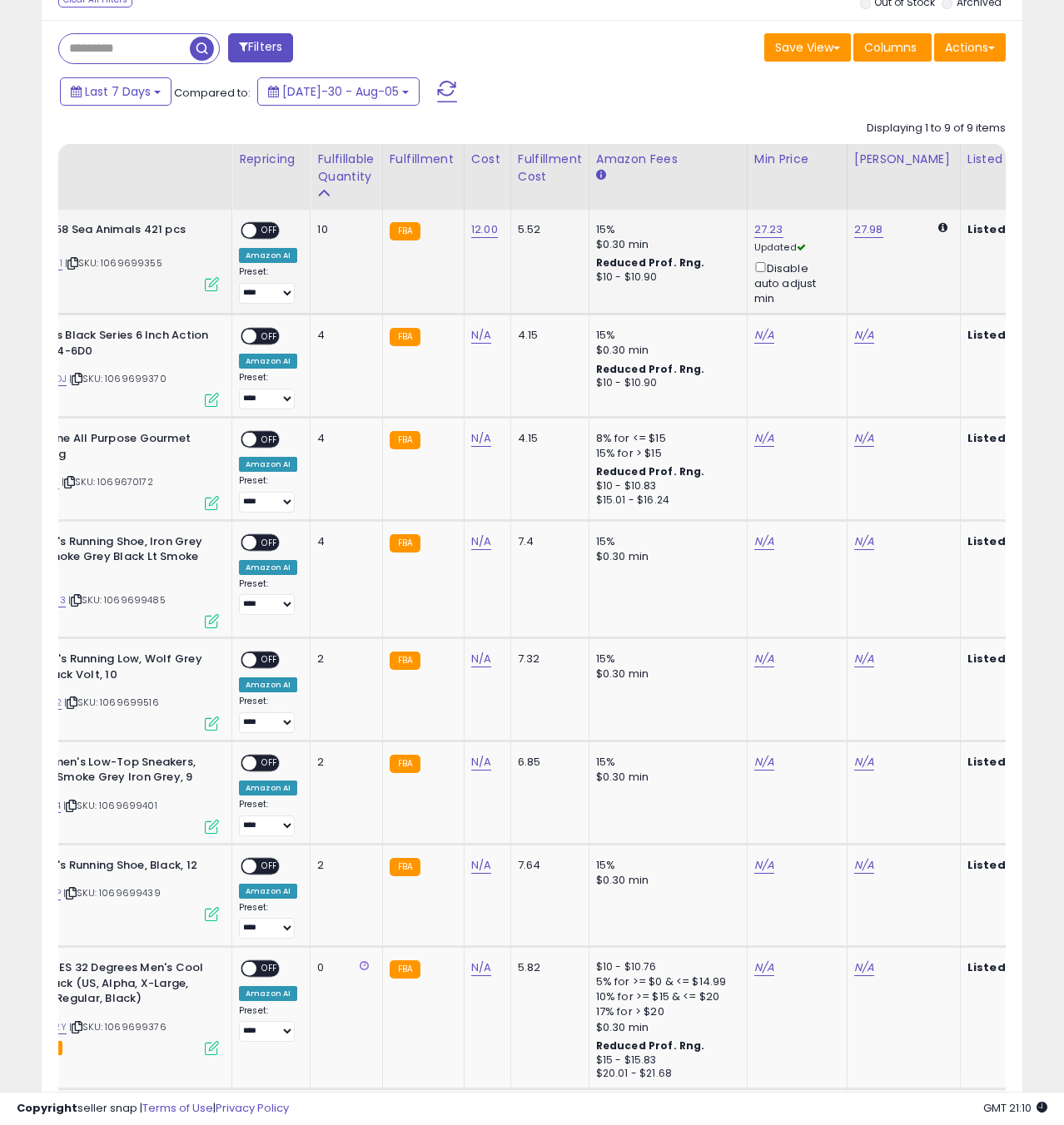
scroll to position [0, 0]
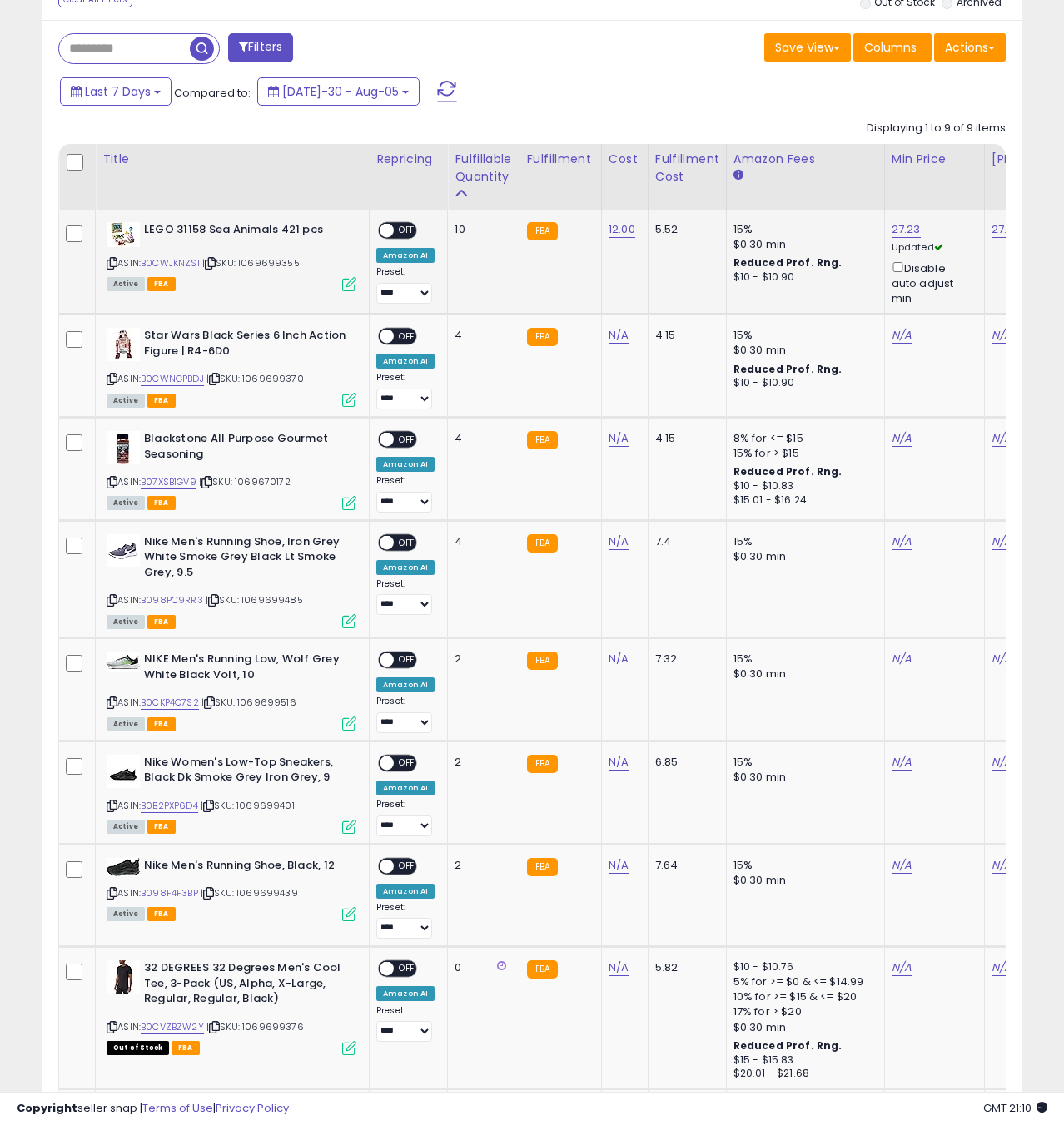
click at [346, 285] on icon at bounding box center [349, 284] width 14 height 14
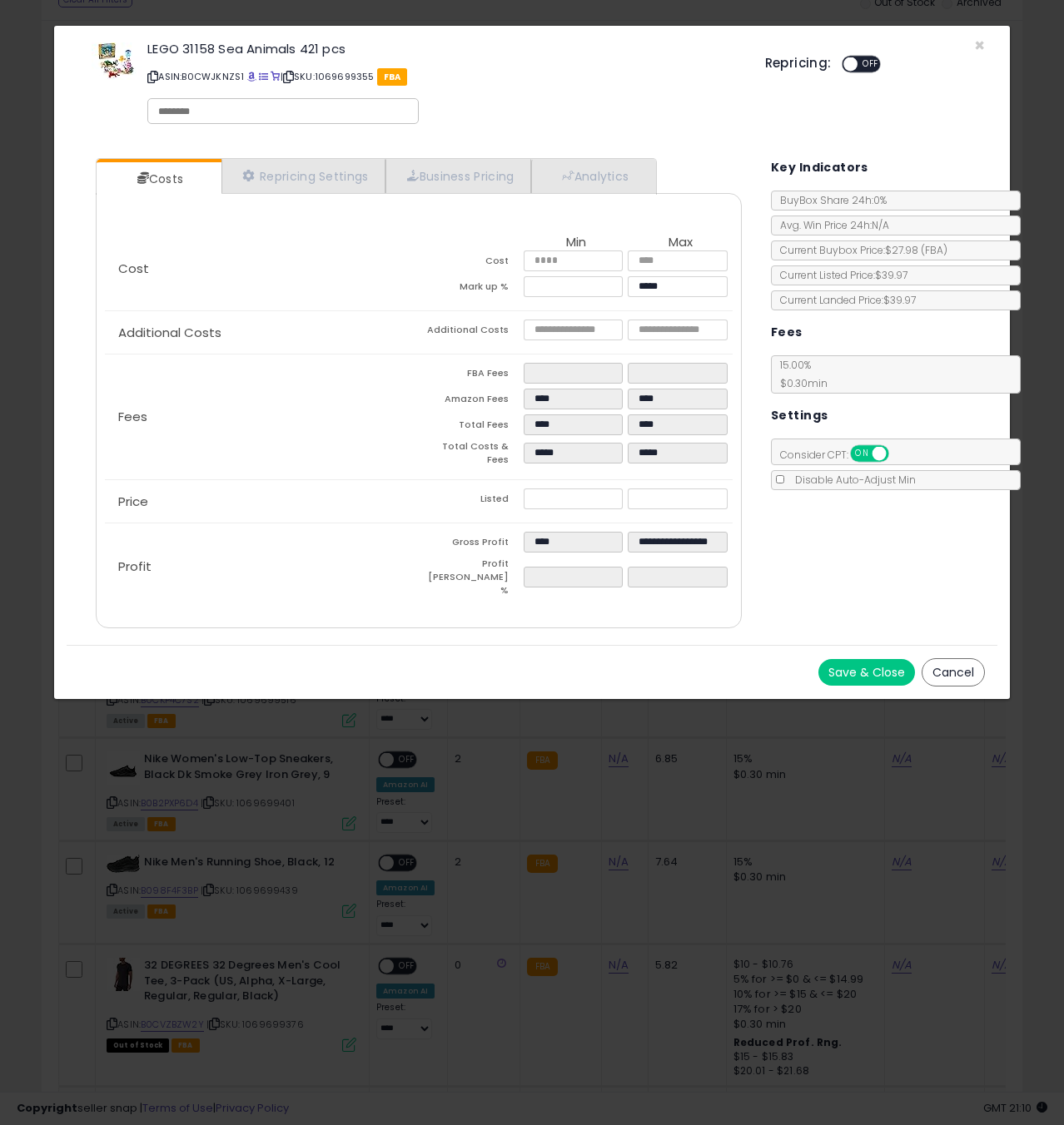
click at [870, 659] on button "Save & Close" at bounding box center [867, 673] width 96 height 26
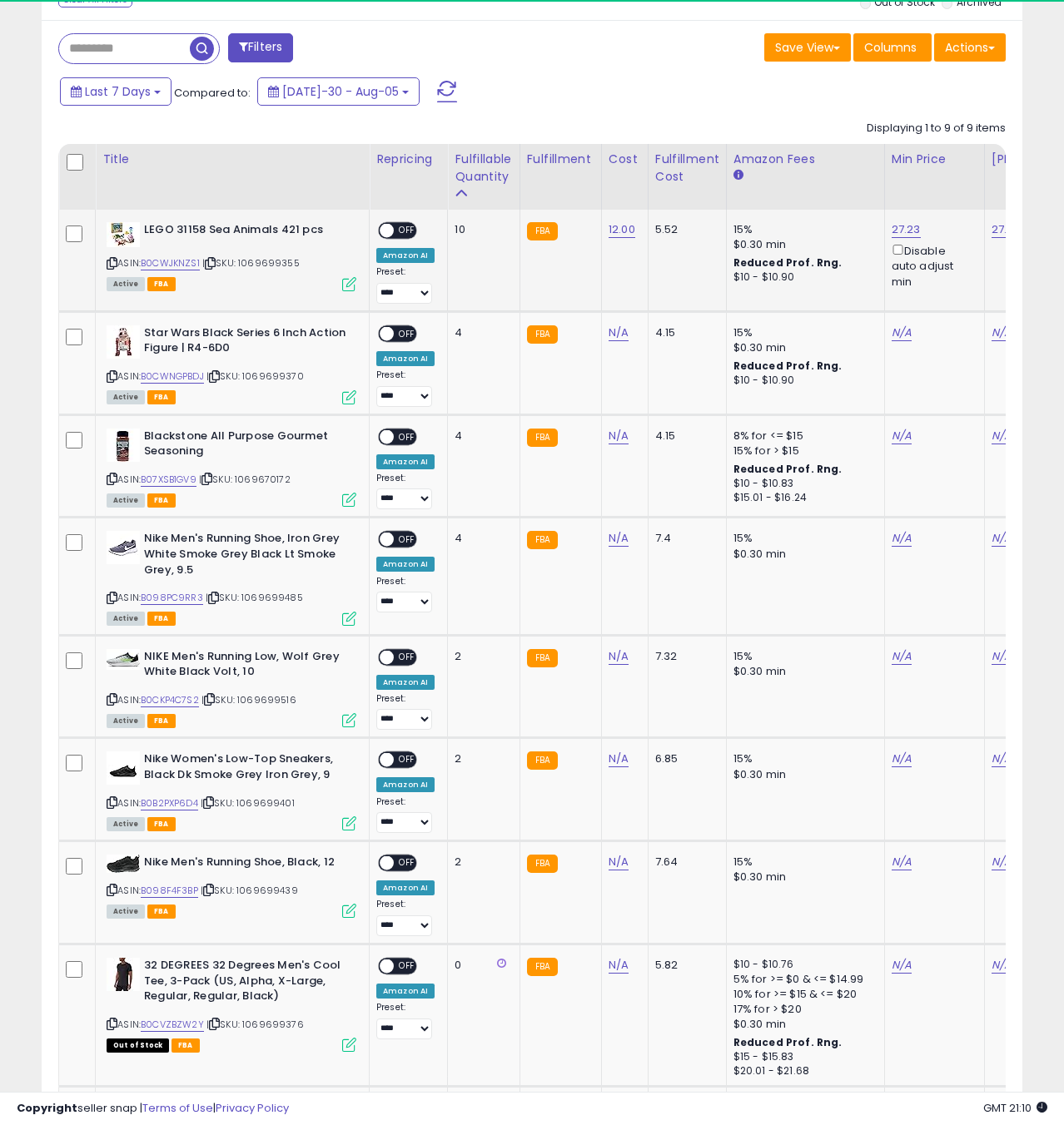
click at [394, 232] on span "OFF" at bounding box center [407, 231] width 26 height 14
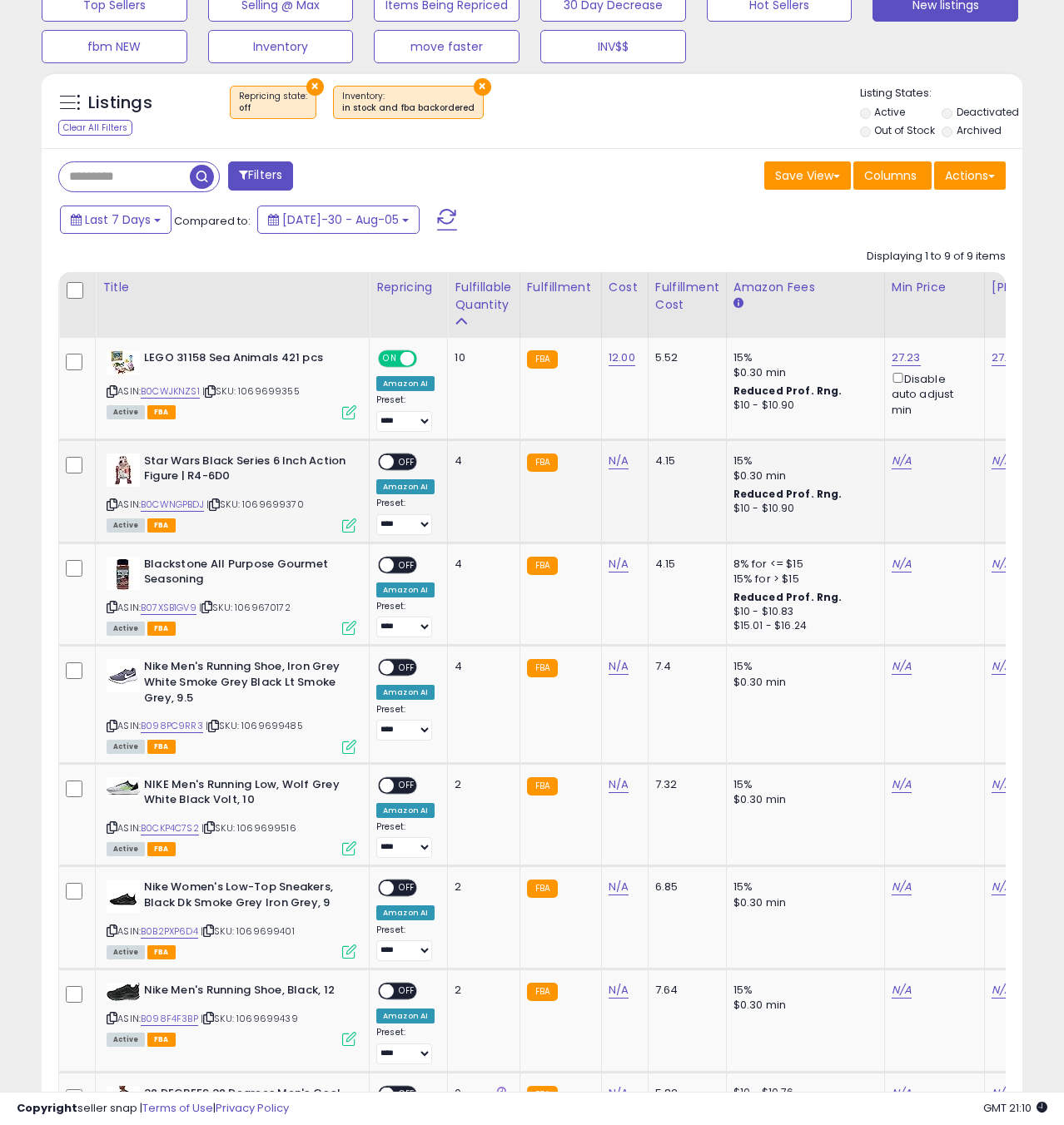
scroll to position [573, 0]
